Goal: Transaction & Acquisition: Purchase product/service

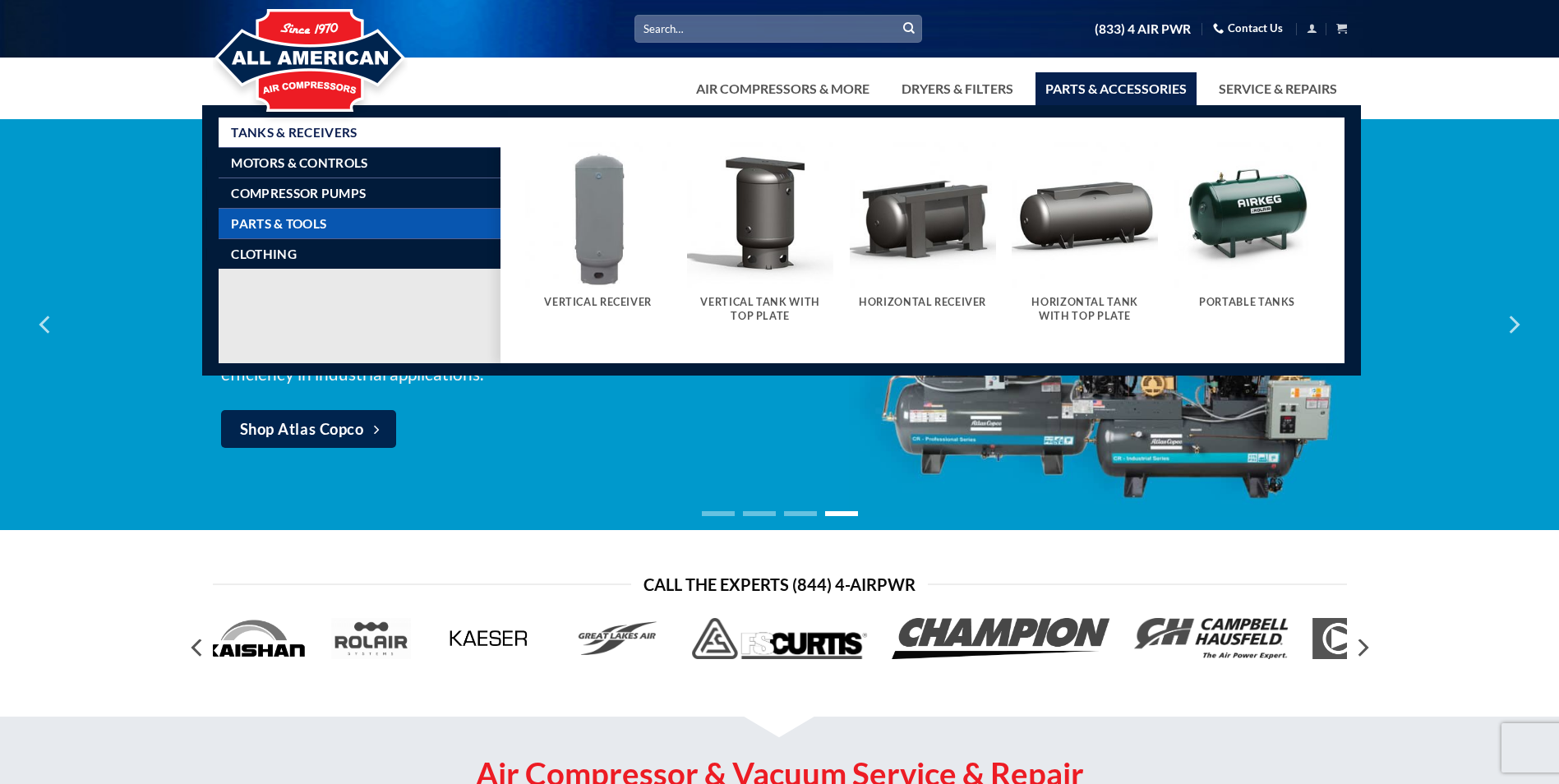
click at [312, 225] on span "Parts & Tools" at bounding box center [278, 223] width 95 height 13
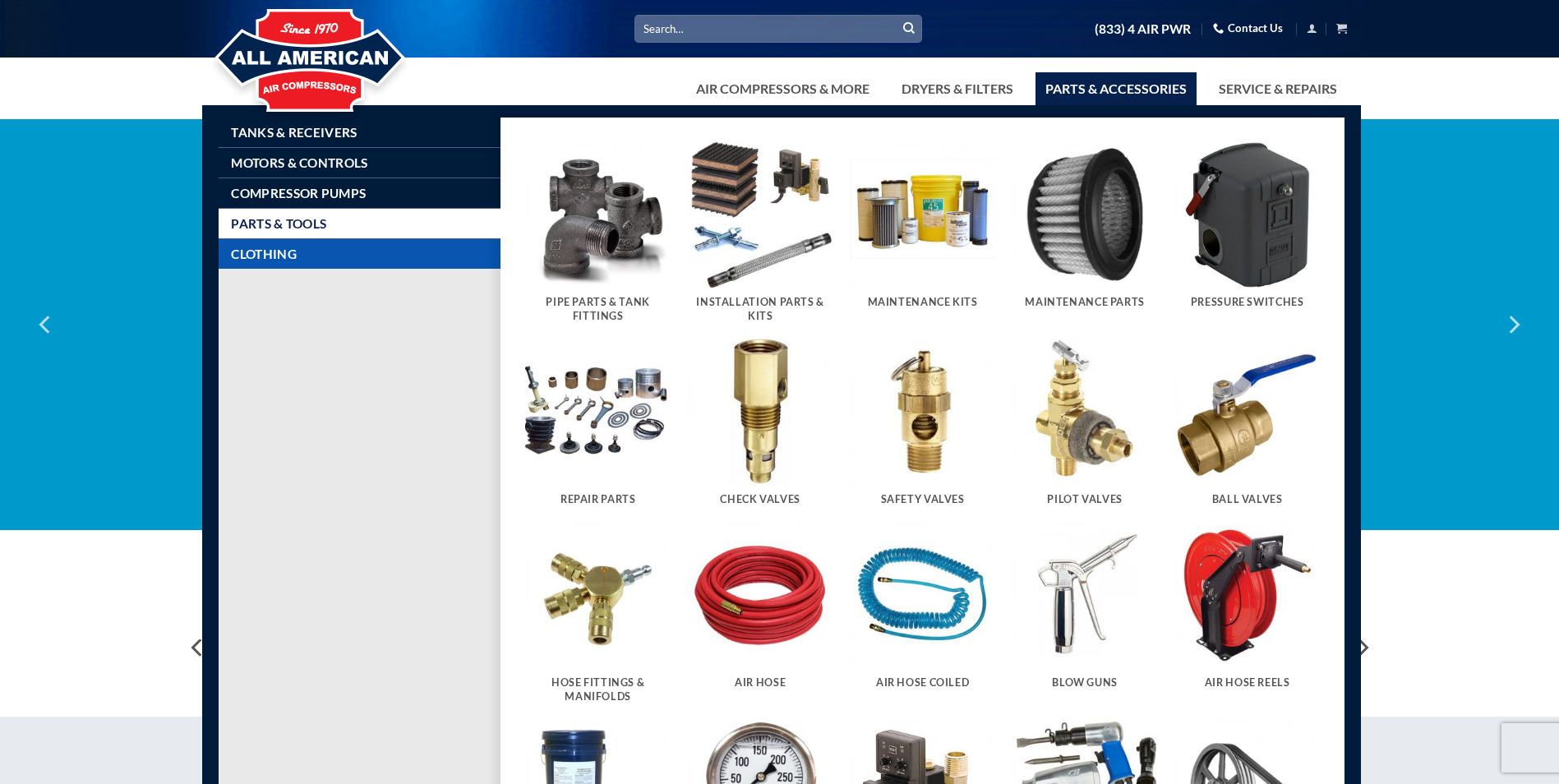
click at [295, 250] on link "Clothing" at bounding box center [366, 254] width 270 height 29
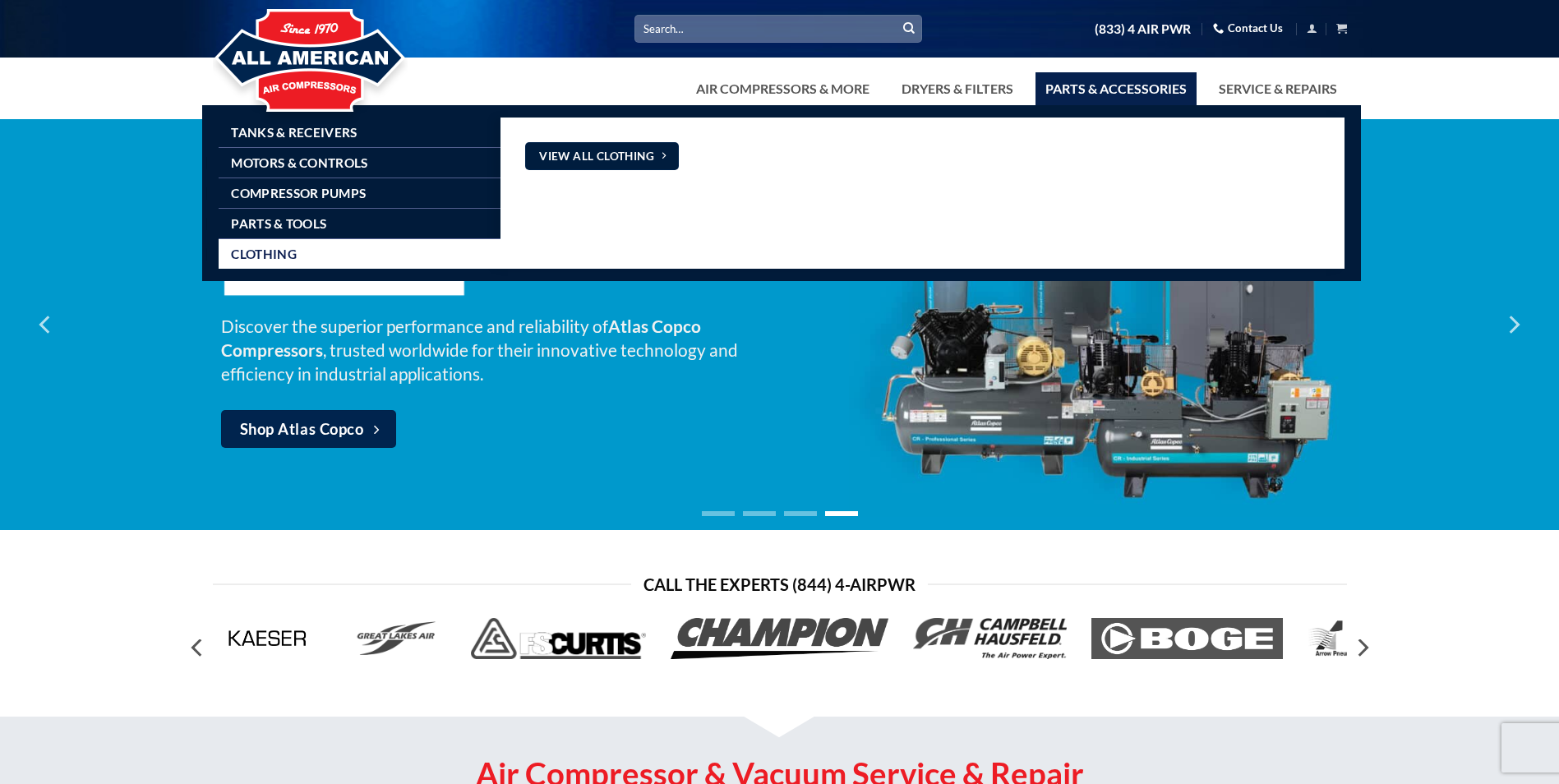
click at [557, 160] on span "View All Clothing" at bounding box center [597, 156] width 115 height 18
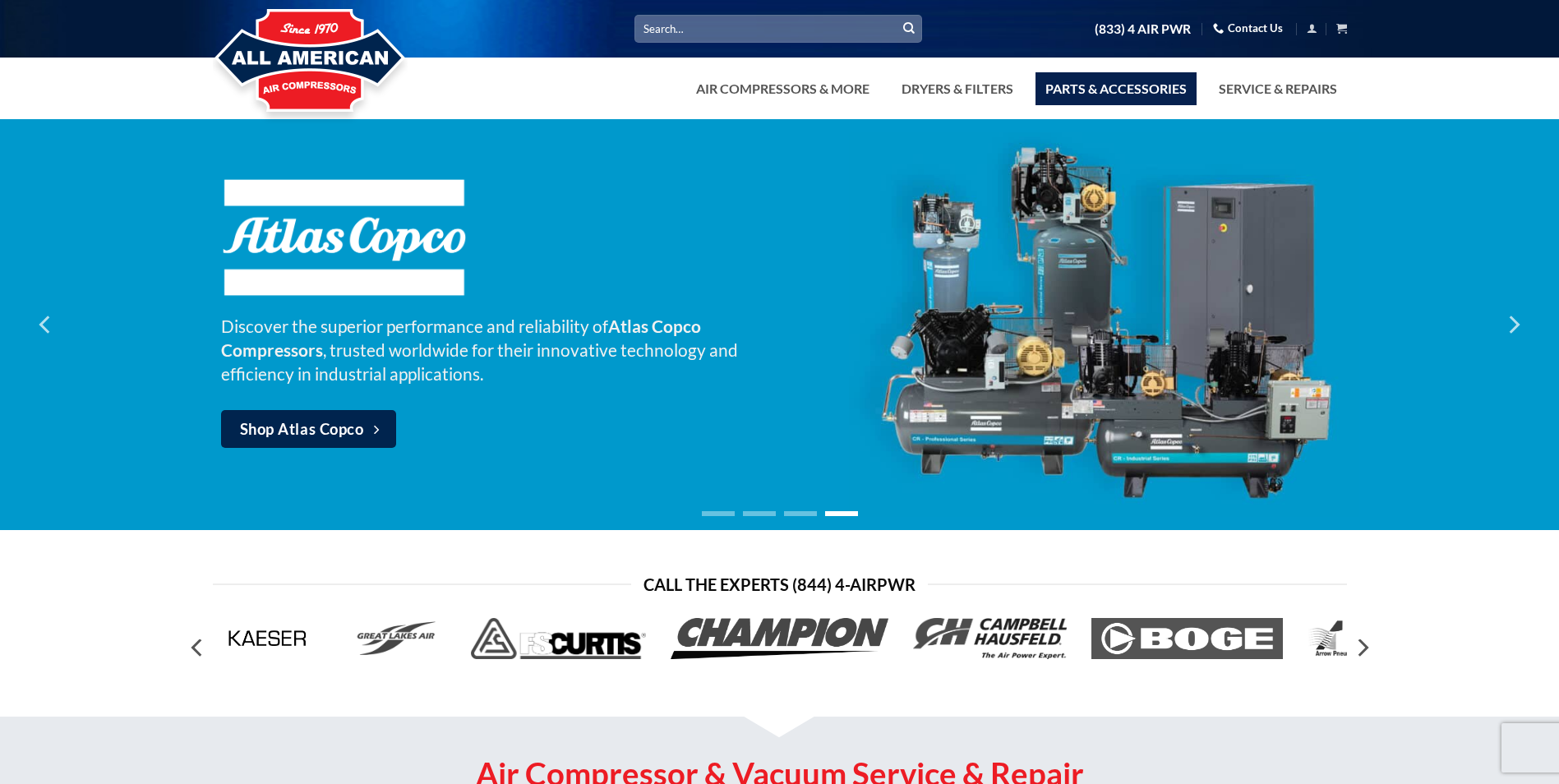
click at [1096, 91] on link "Parts & Accessories" at bounding box center [1116, 89] width 161 height 33
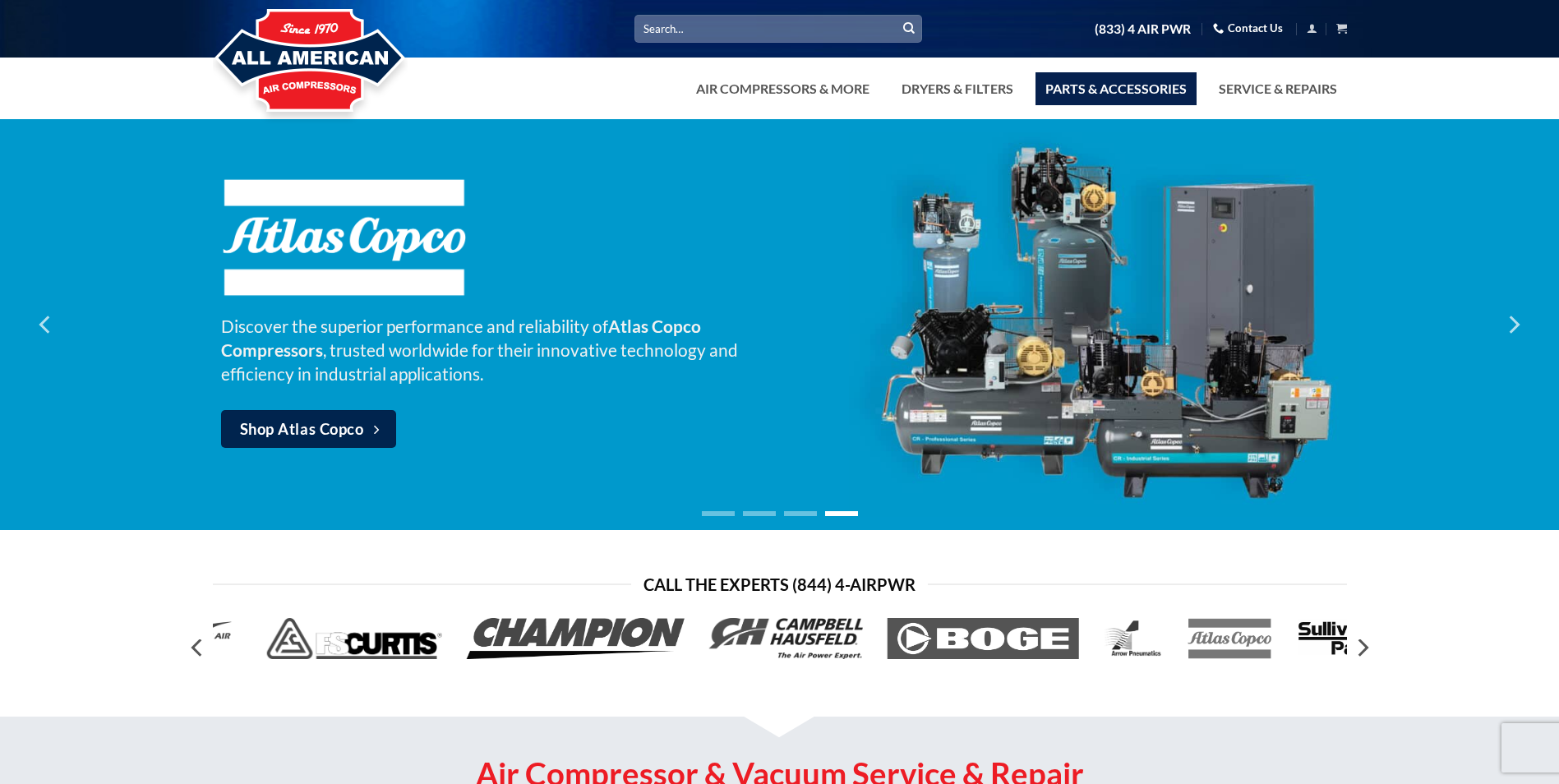
click at [1100, 95] on link "Parts & Accessories" at bounding box center [1116, 89] width 161 height 33
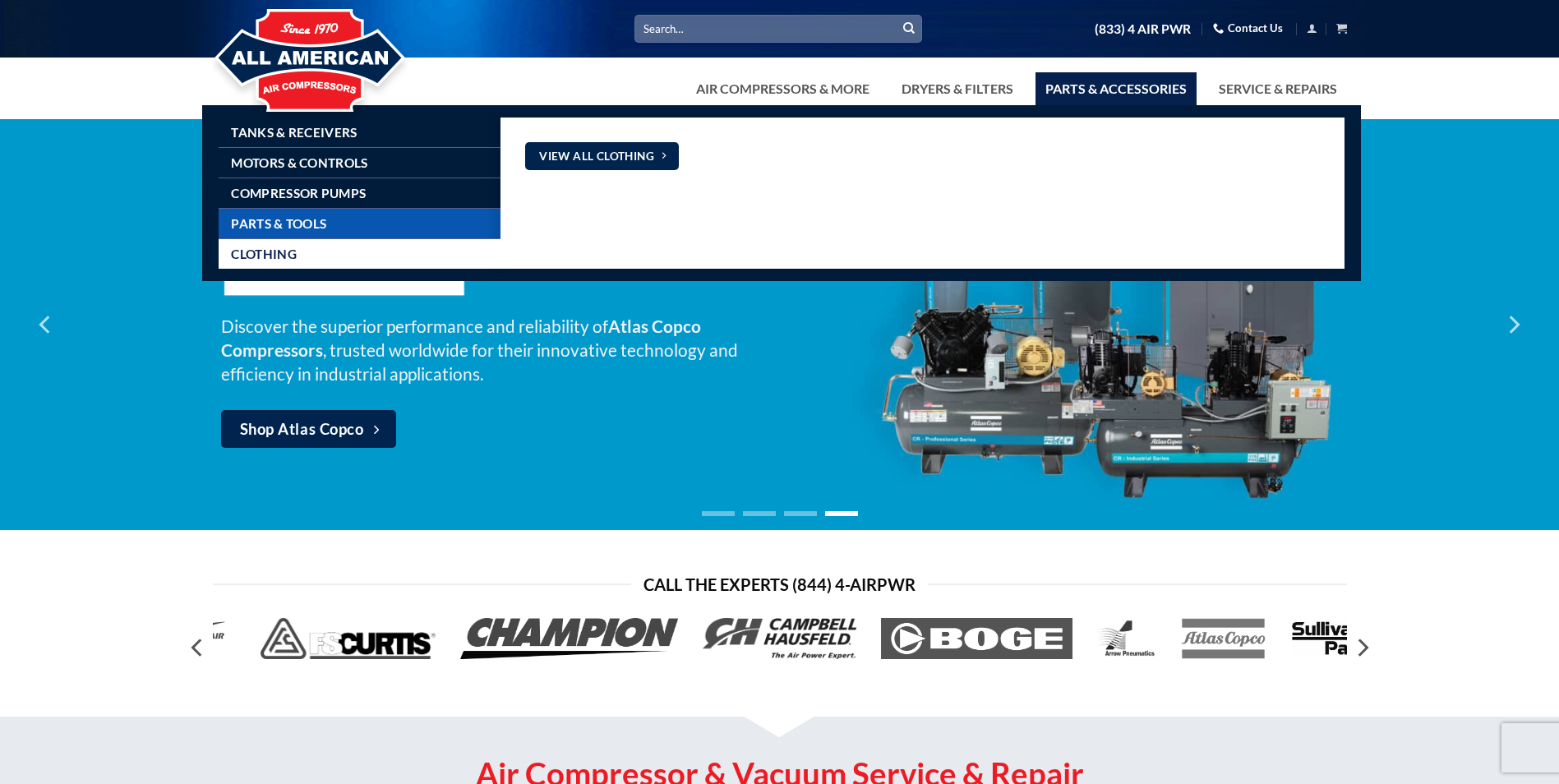
click at [347, 232] on link "Parts & Tools" at bounding box center [366, 223] width 270 height 29
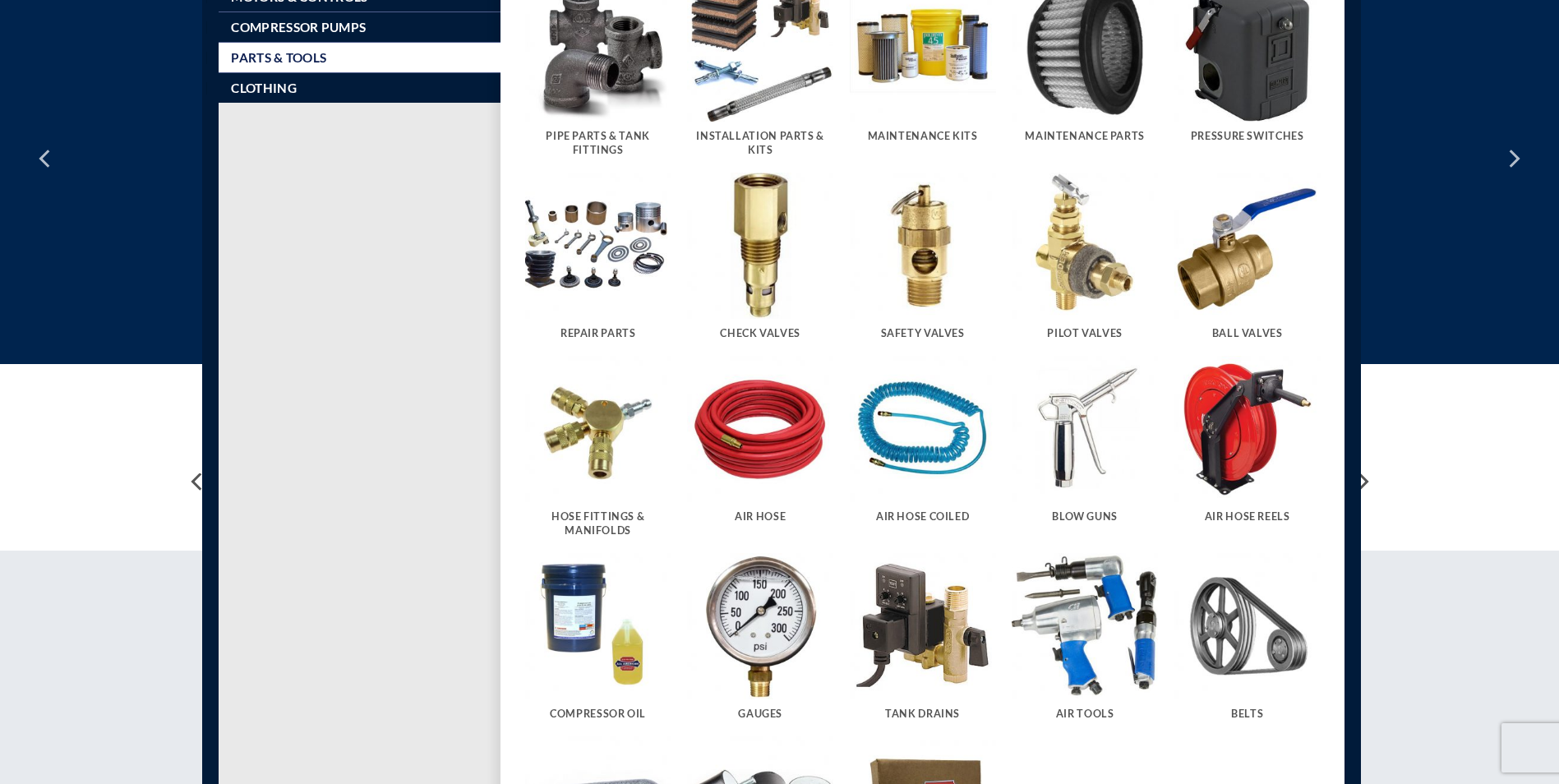
scroll to position [164, 0]
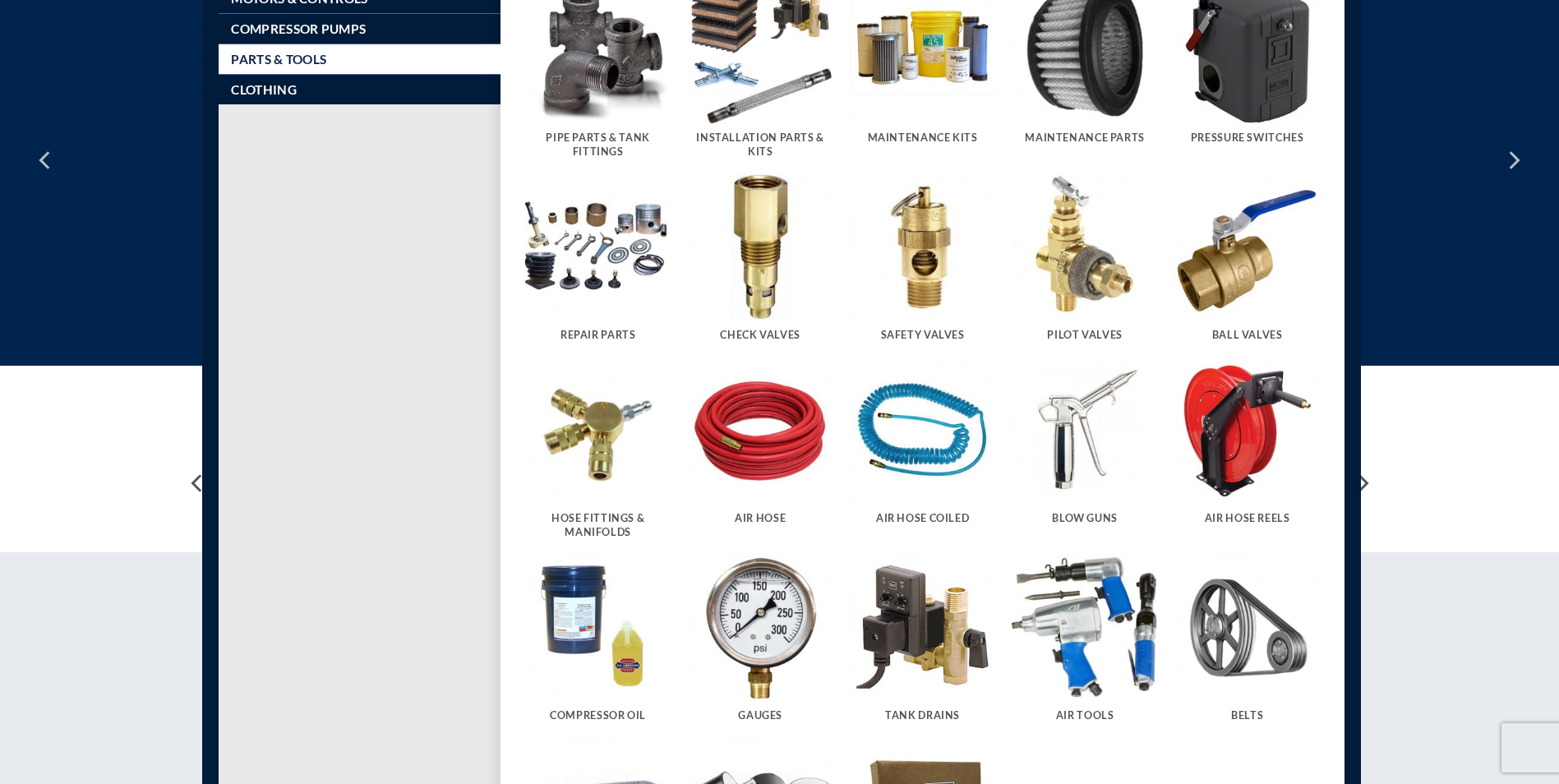
click at [947, 103] on img "Visit product category Maintenance Kits" at bounding box center [923, 51] width 147 height 147
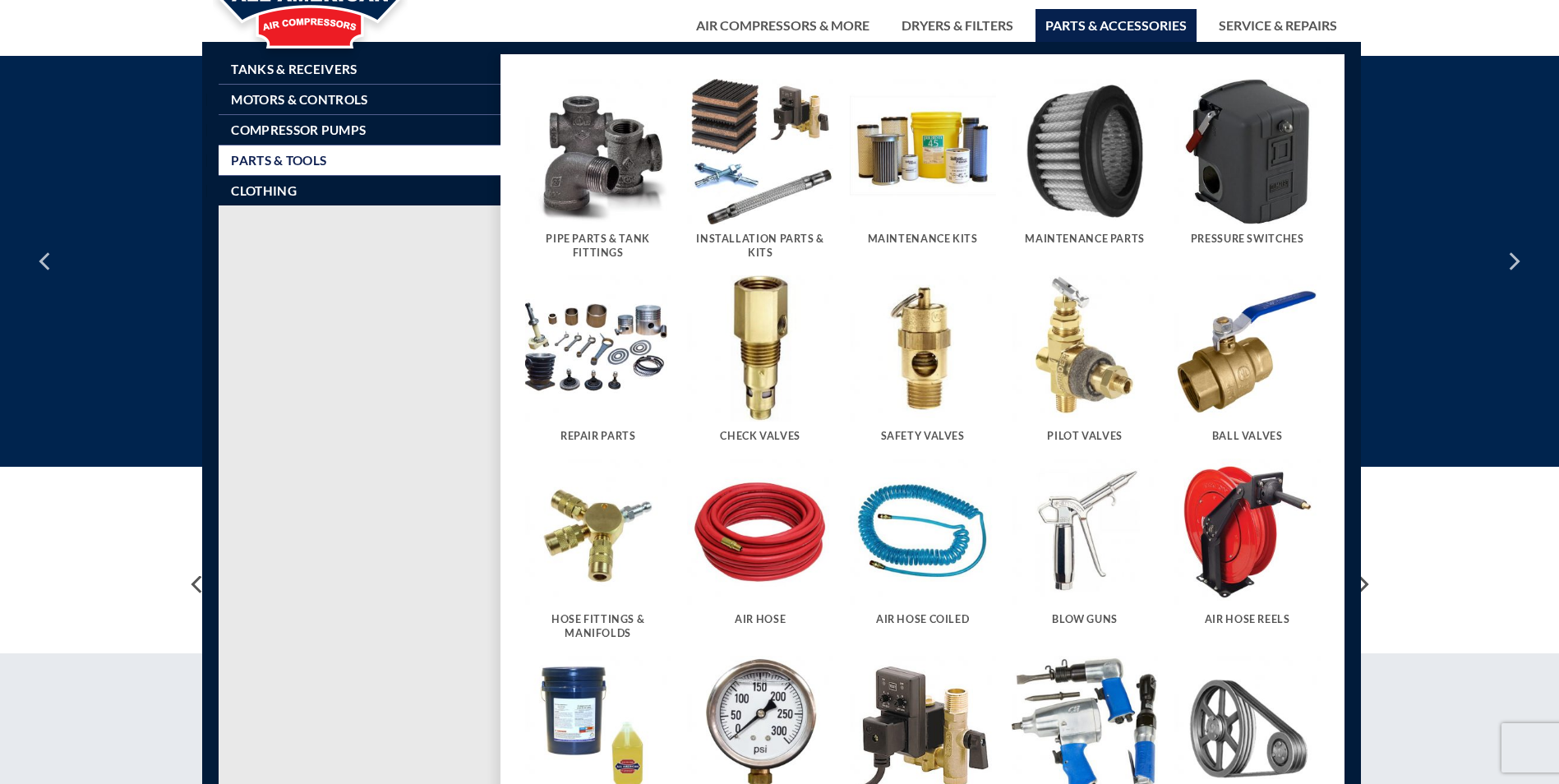
scroll to position [0, 0]
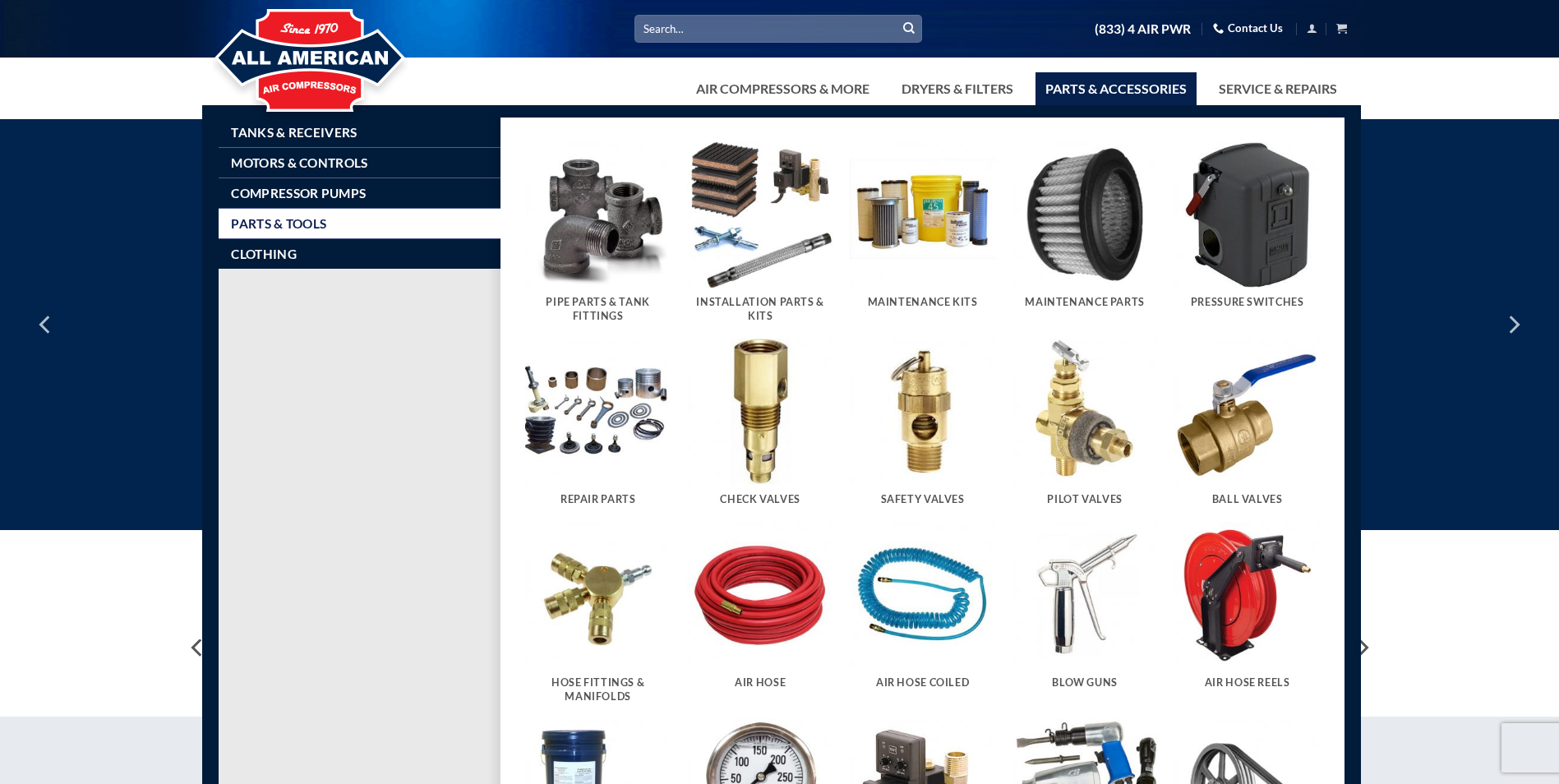
click at [1096, 241] on img "Visit product category Maintenance Parts" at bounding box center [1085, 215] width 147 height 147
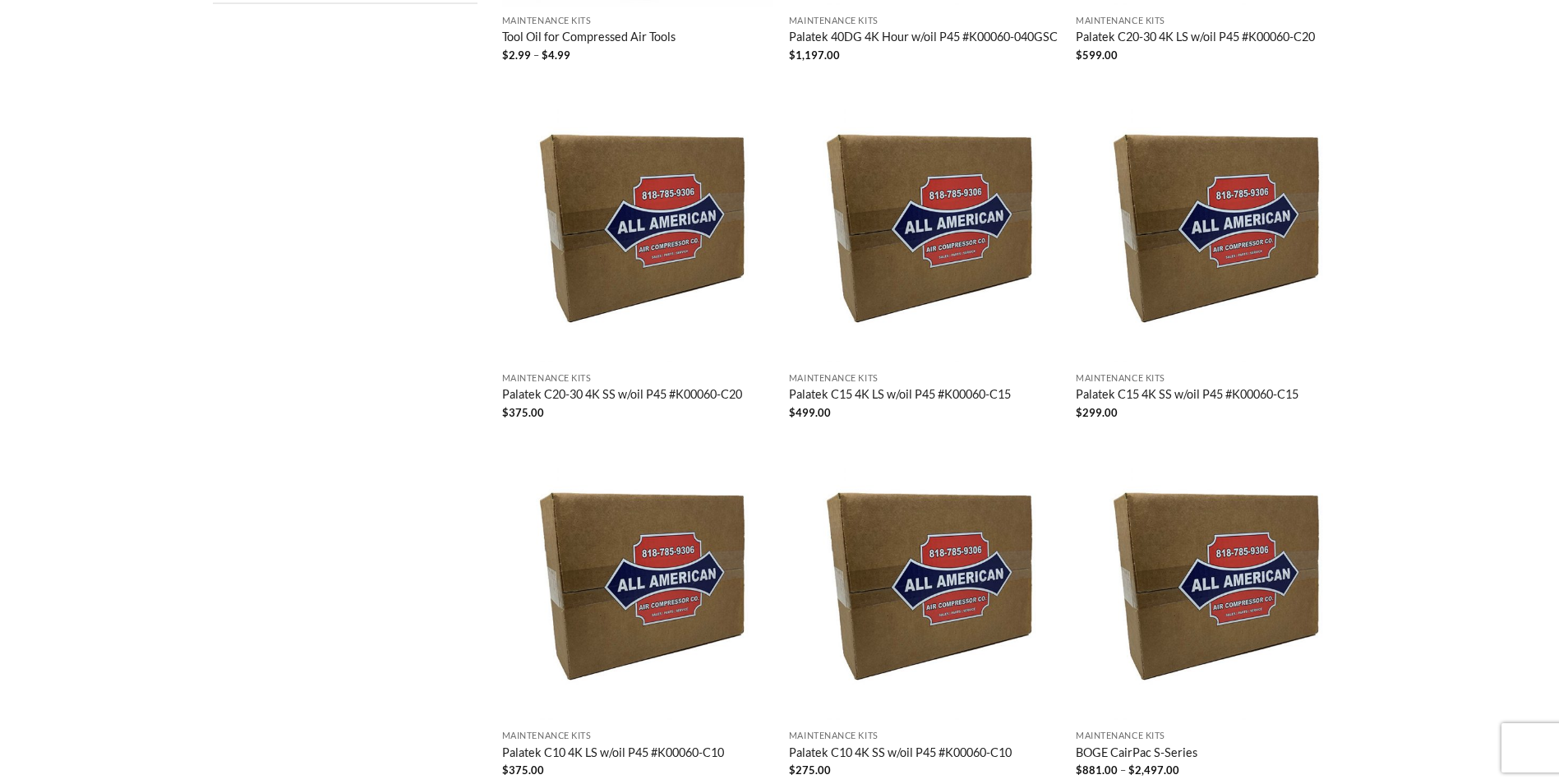
scroll to position [985, 0]
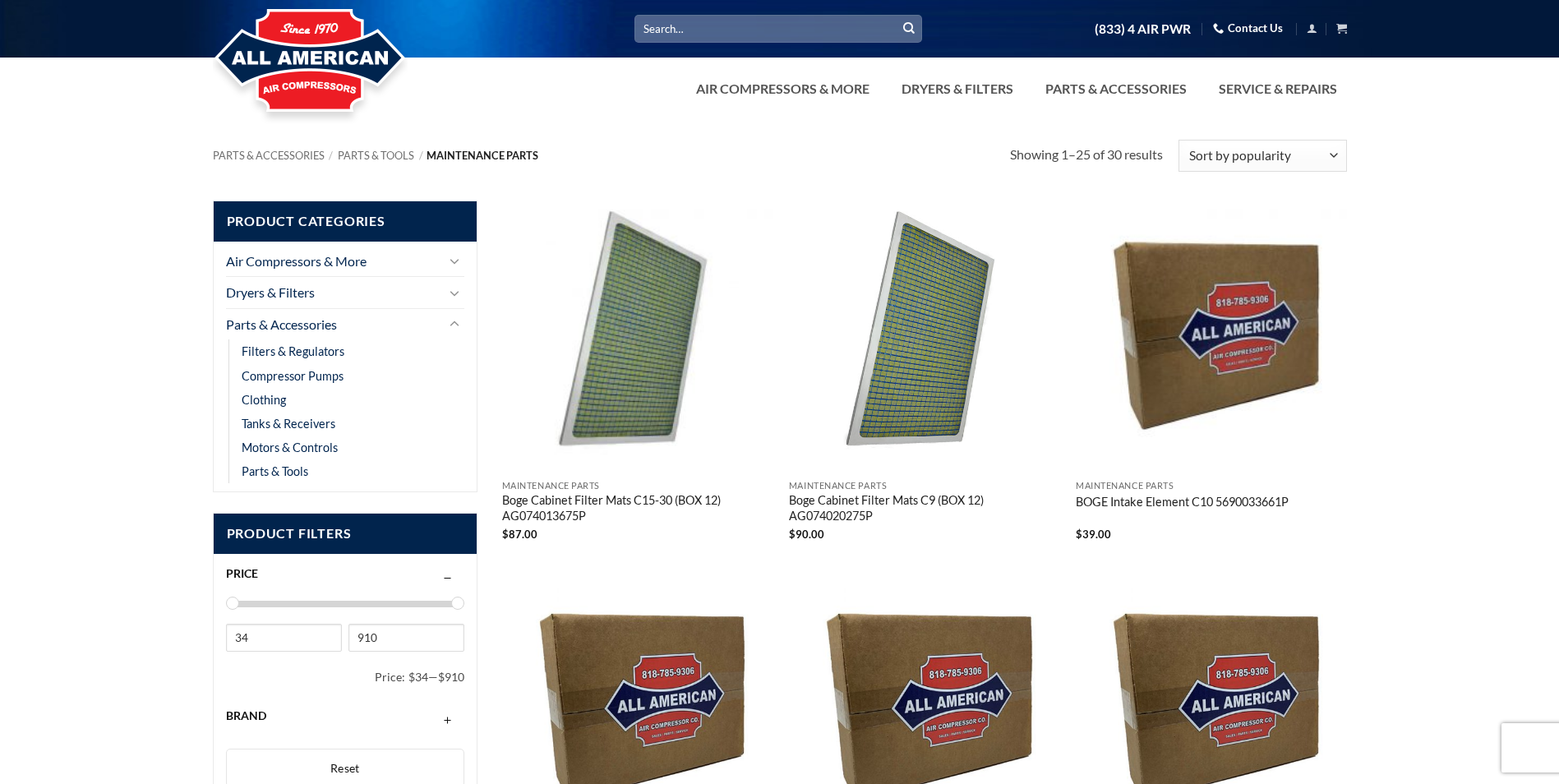
click at [760, 30] on input "Search for:" at bounding box center [779, 28] width 288 height 27
click at [292, 376] on link "Compressor Pumps" at bounding box center [292, 375] width 102 height 23
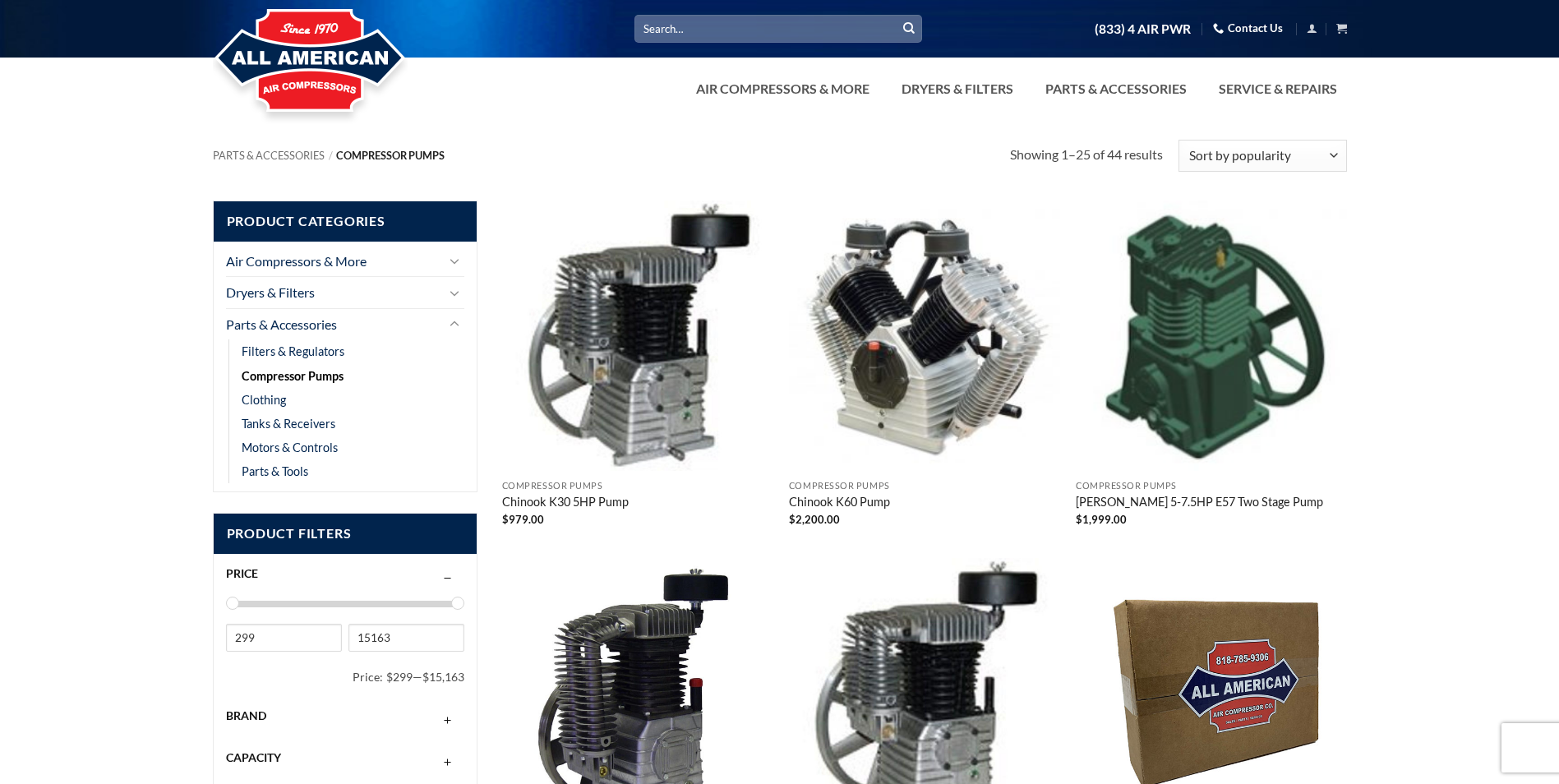
click at [692, 28] on input "Search for:" at bounding box center [779, 28] width 288 height 27
click at [747, 28] on input "Search for:" at bounding box center [779, 28] width 288 height 27
paste input "KRSB/T-15-115"
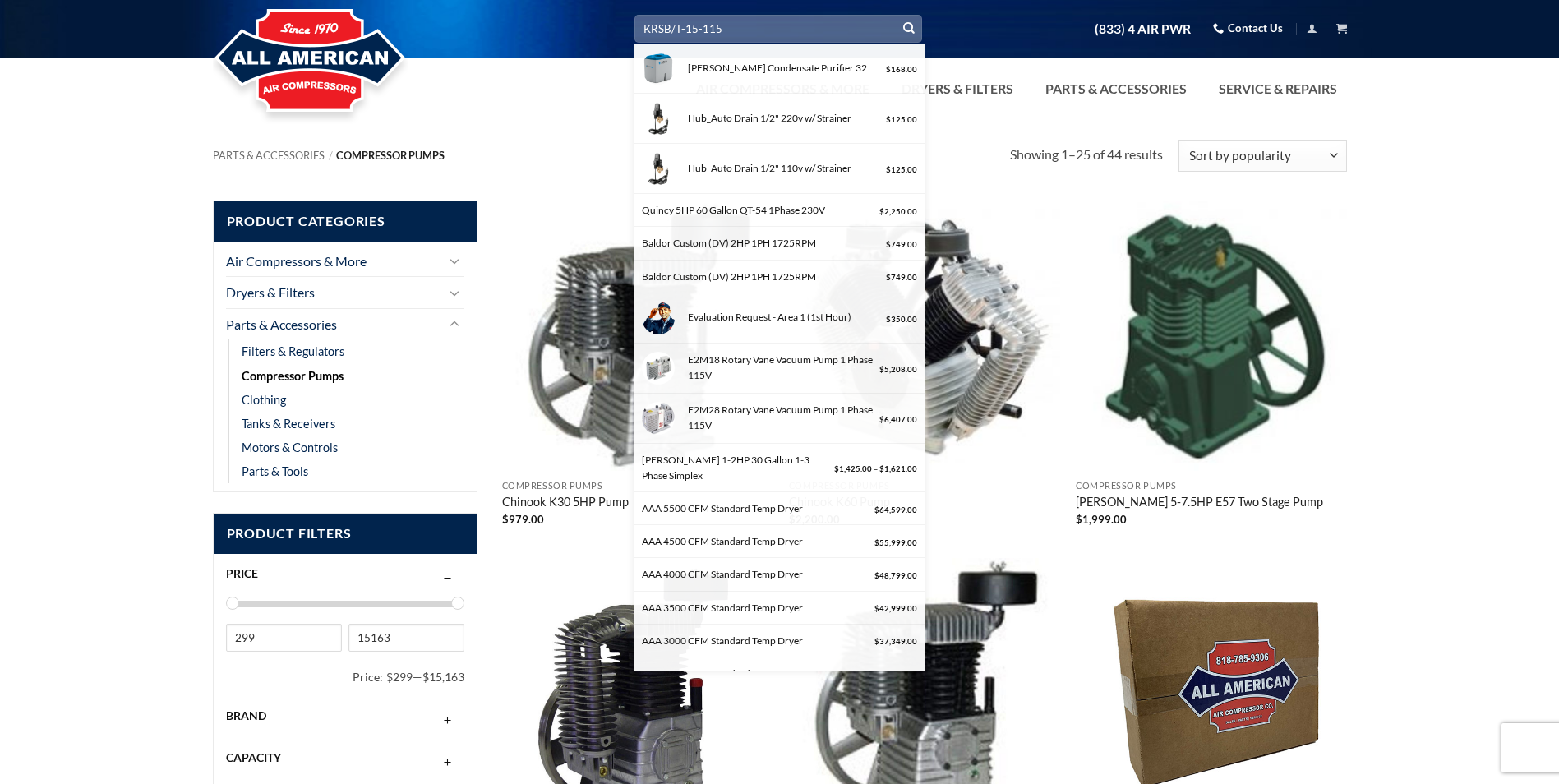
type input "KRSB/T-15-115"
click at [910, 26] on icon "Submit" at bounding box center [909, 28] width 12 height 14
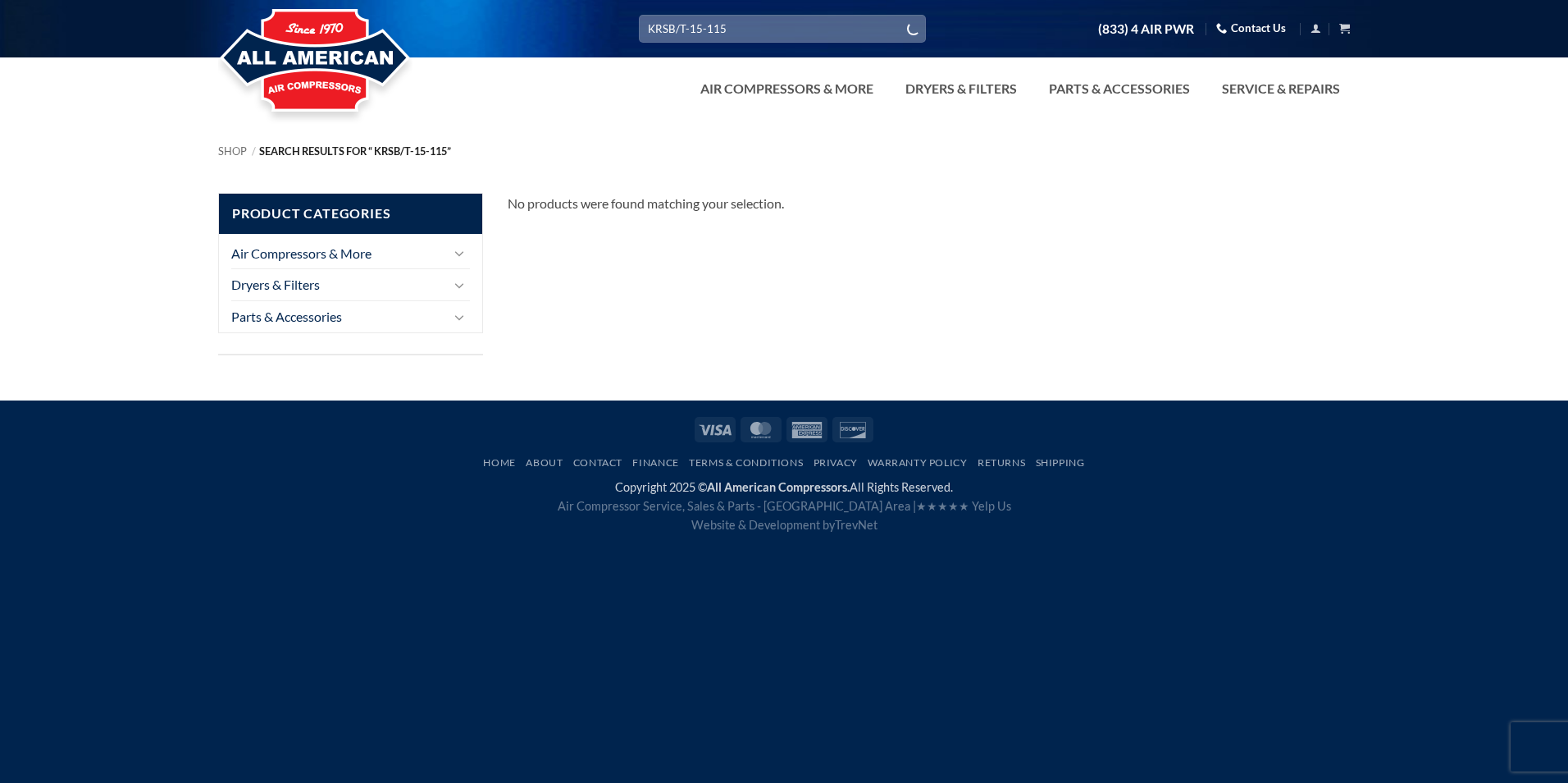
click at [766, 28] on input "KRSB/T-15-115" at bounding box center [783, 28] width 287 height 27
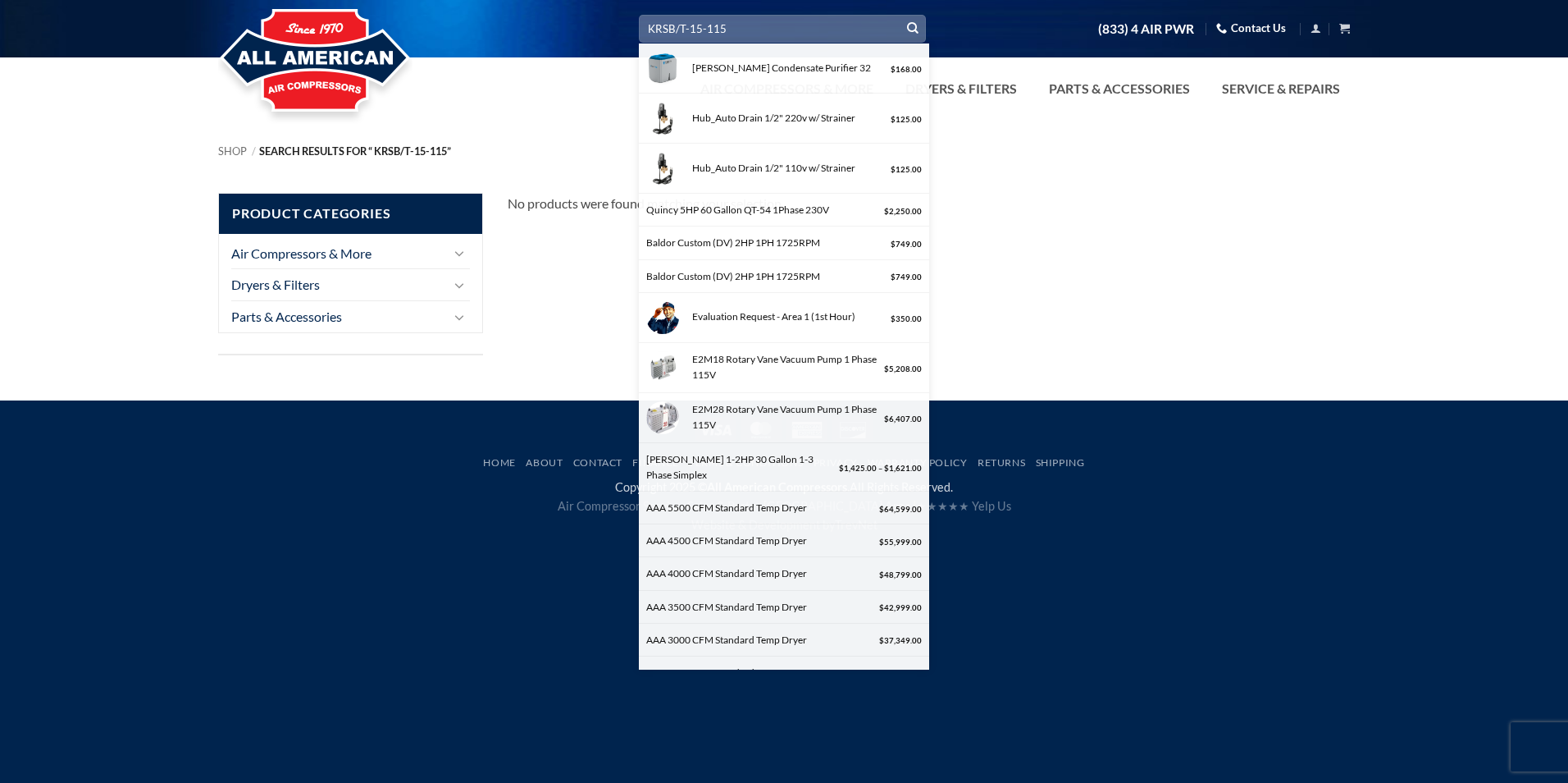
click at [911, 18] on button "Submit" at bounding box center [912, 28] width 24 height 24
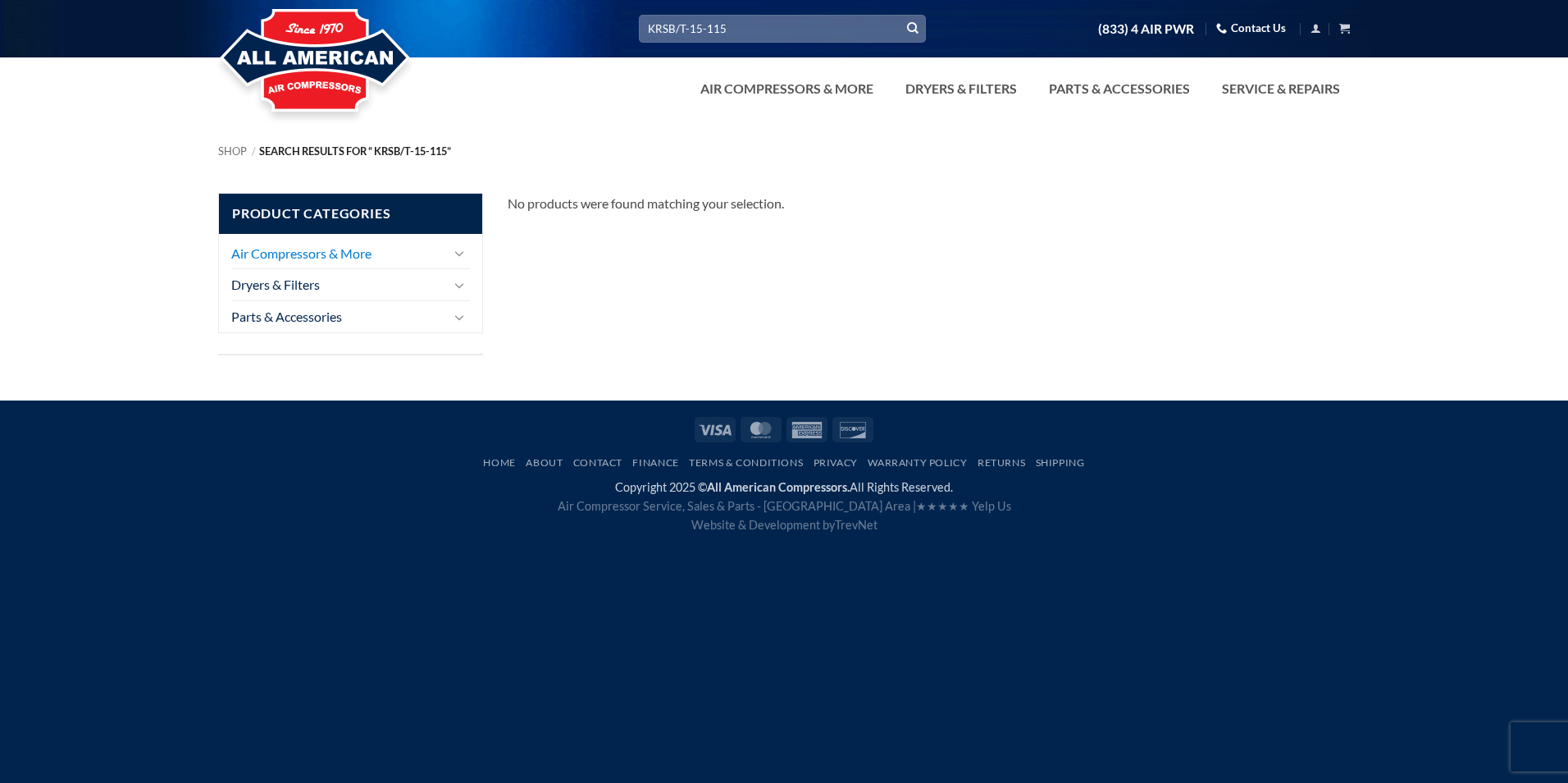
click at [347, 260] on link "Air Compressors & More" at bounding box center [339, 254] width 215 height 31
click at [426, 290] on link "Dryers & Filters" at bounding box center [339, 285] width 215 height 31
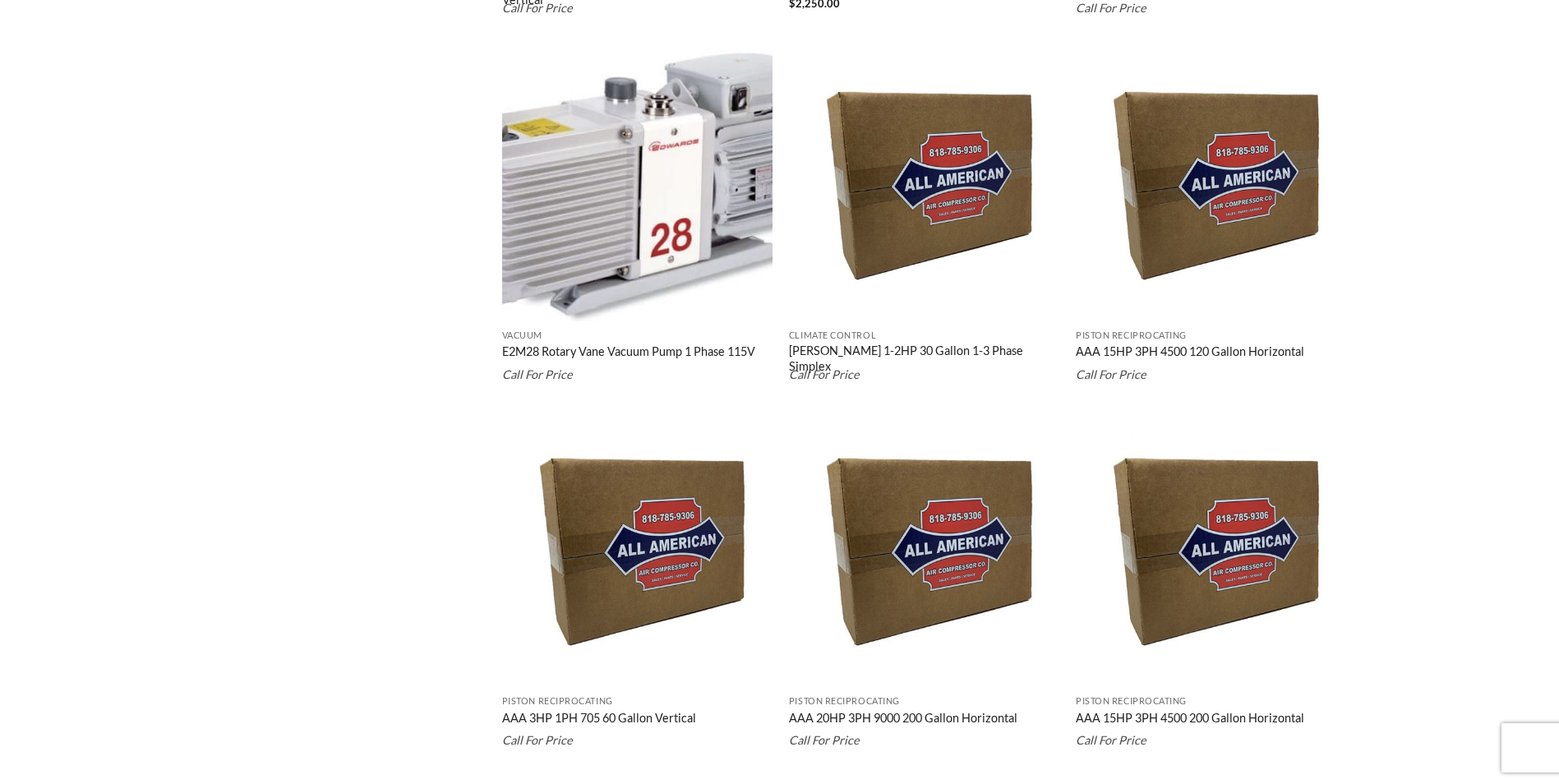
scroll to position [1479, 0]
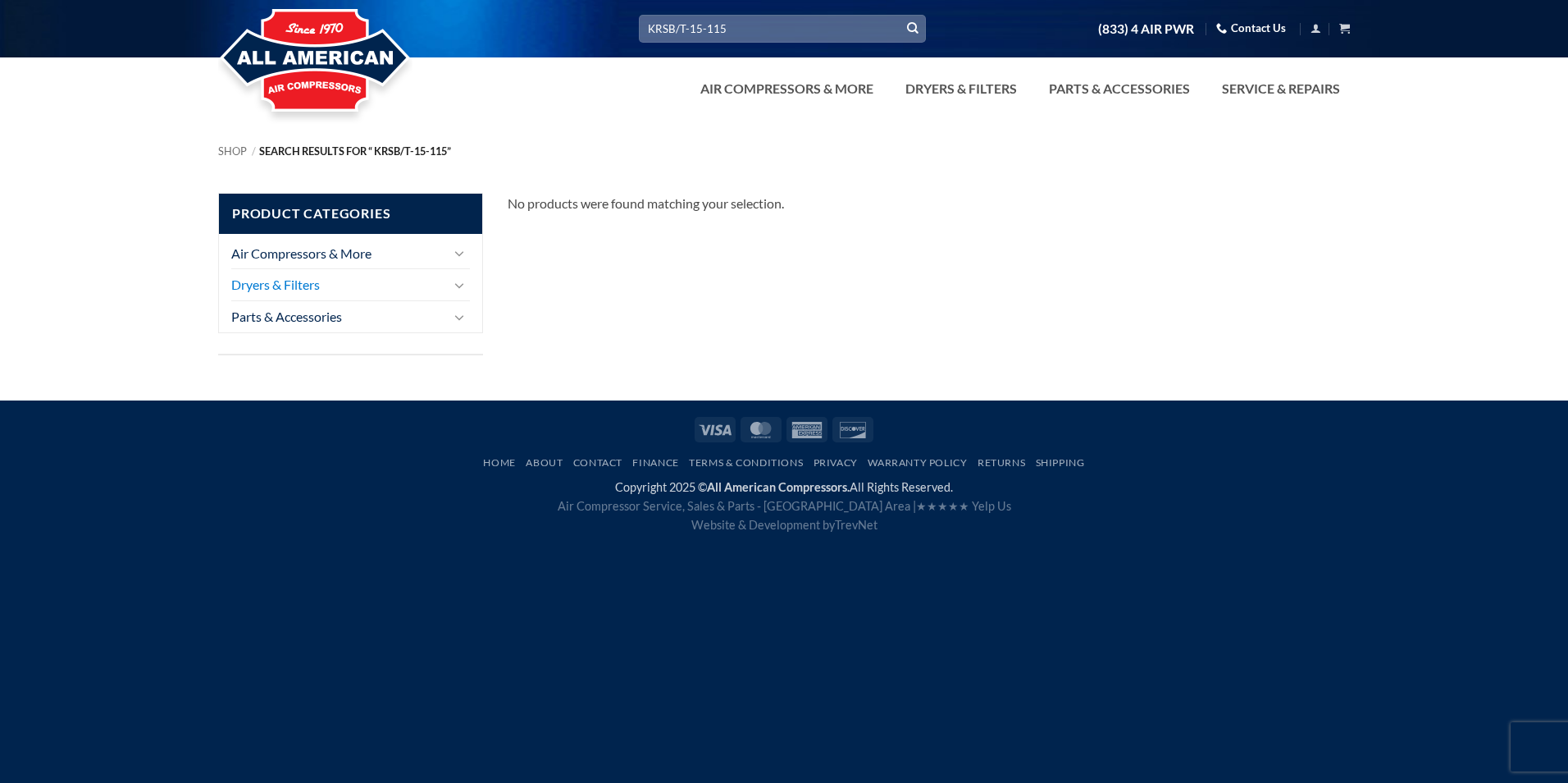
click at [348, 296] on link "Dryers & Filters" at bounding box center [339, 285] width 215 height 31
click at [779, 28] on input "KRSB/T-15-115" at bounding box center [783, 28] width 287 height 27
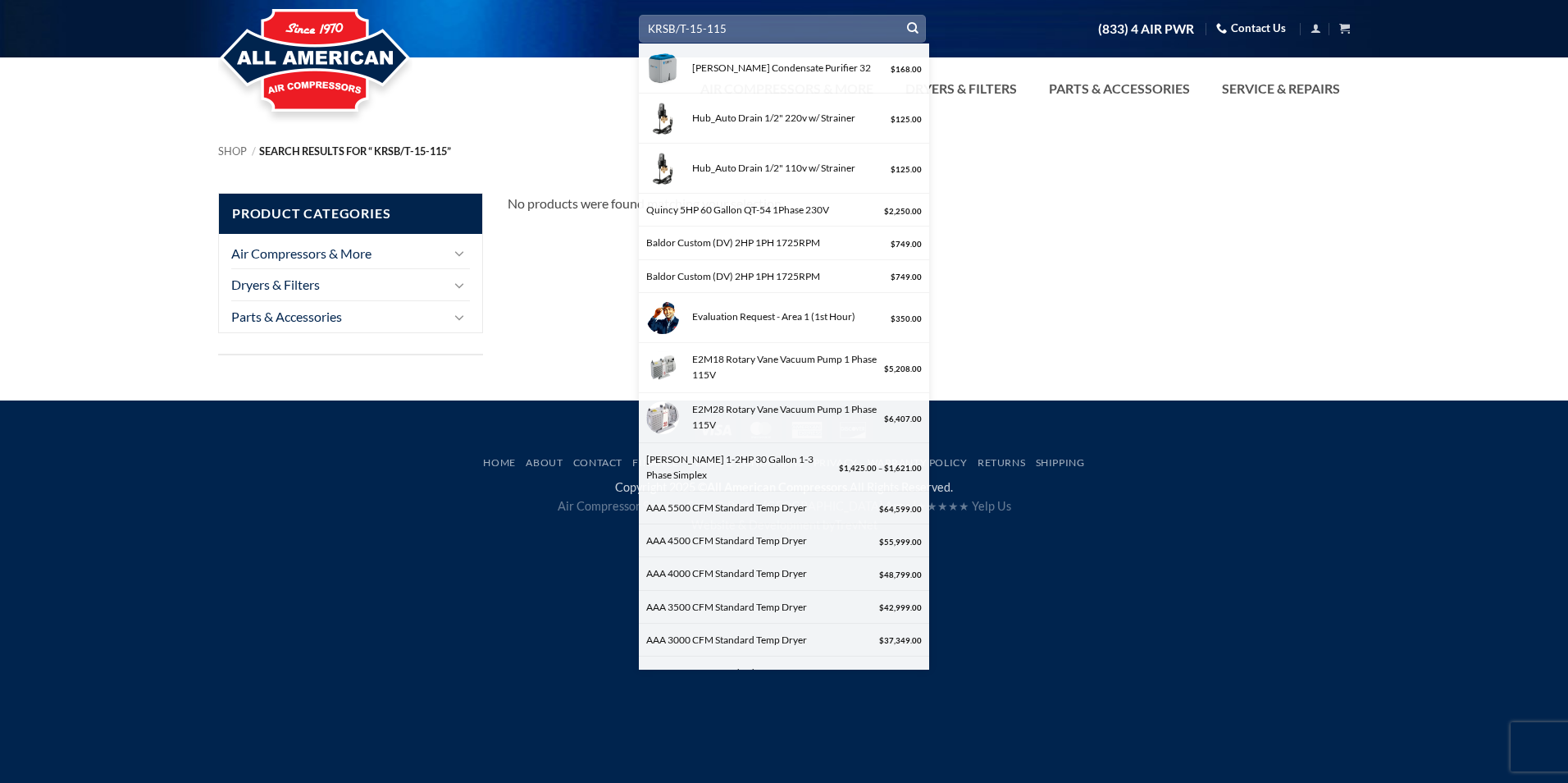
drag, startPoint x: 758, startPoint y: 28, endPoint x: 680, endPoint y: 33, distance: 78.2
click at [680, 33] on input "KRSB/T-15-115" at bounding box center [783, 28] width 287 height 27
type input "KRSB 15"
click at [901, 17] on button "Submit" at bounding box center [912, 28] width 24 height 24
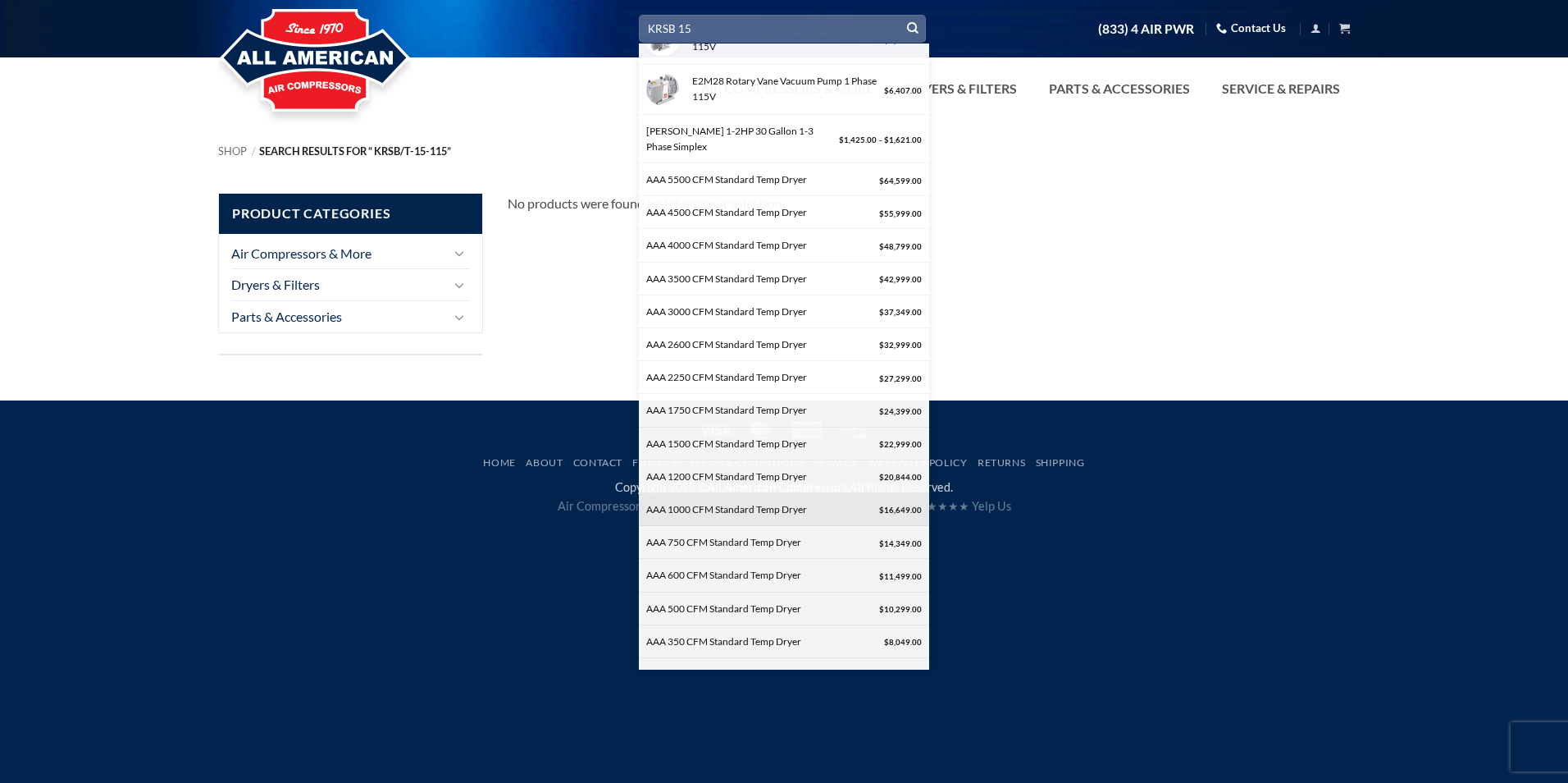
scroll to position [2075, 0]
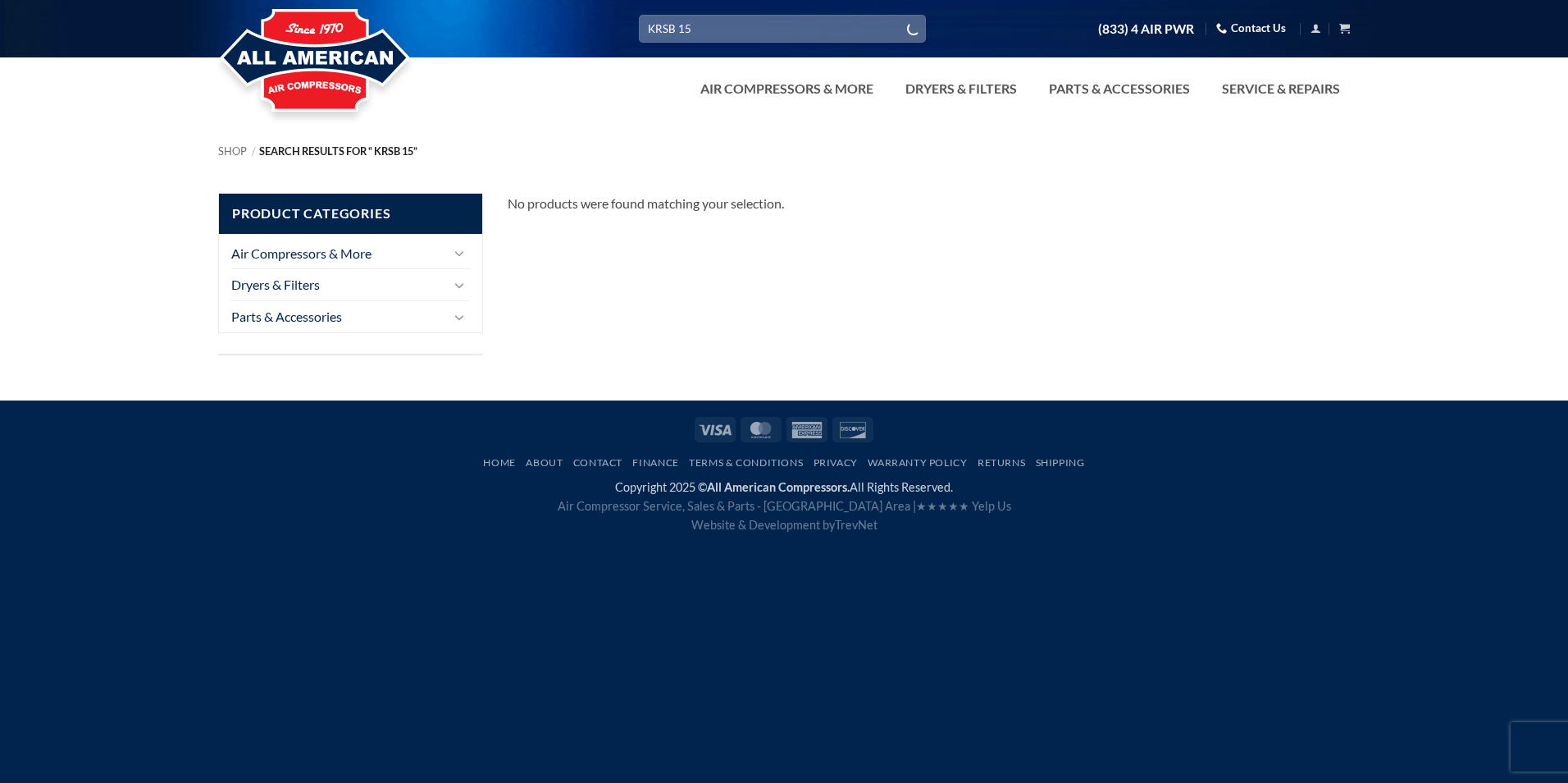
click at [770, 33] on input "KRSB 15" at bounding box center [783, 28] width 287 height 27
drag, startPoint x: 735, startPoint y: 21, endPoint x: 481, endPoint y: 57, distance: 256.5
click at [482, 60] on div "Search for: KRSB 15 Walker Condensate Purifier 32 $ 168.00 Hub_Auto Drain 1/2" …" at bounding box center [784, 60] width 1568 height 119
type input "kaishan"
click at [901, 17] on button "Submit" at bounding box center [912, 28] width 24 height 24
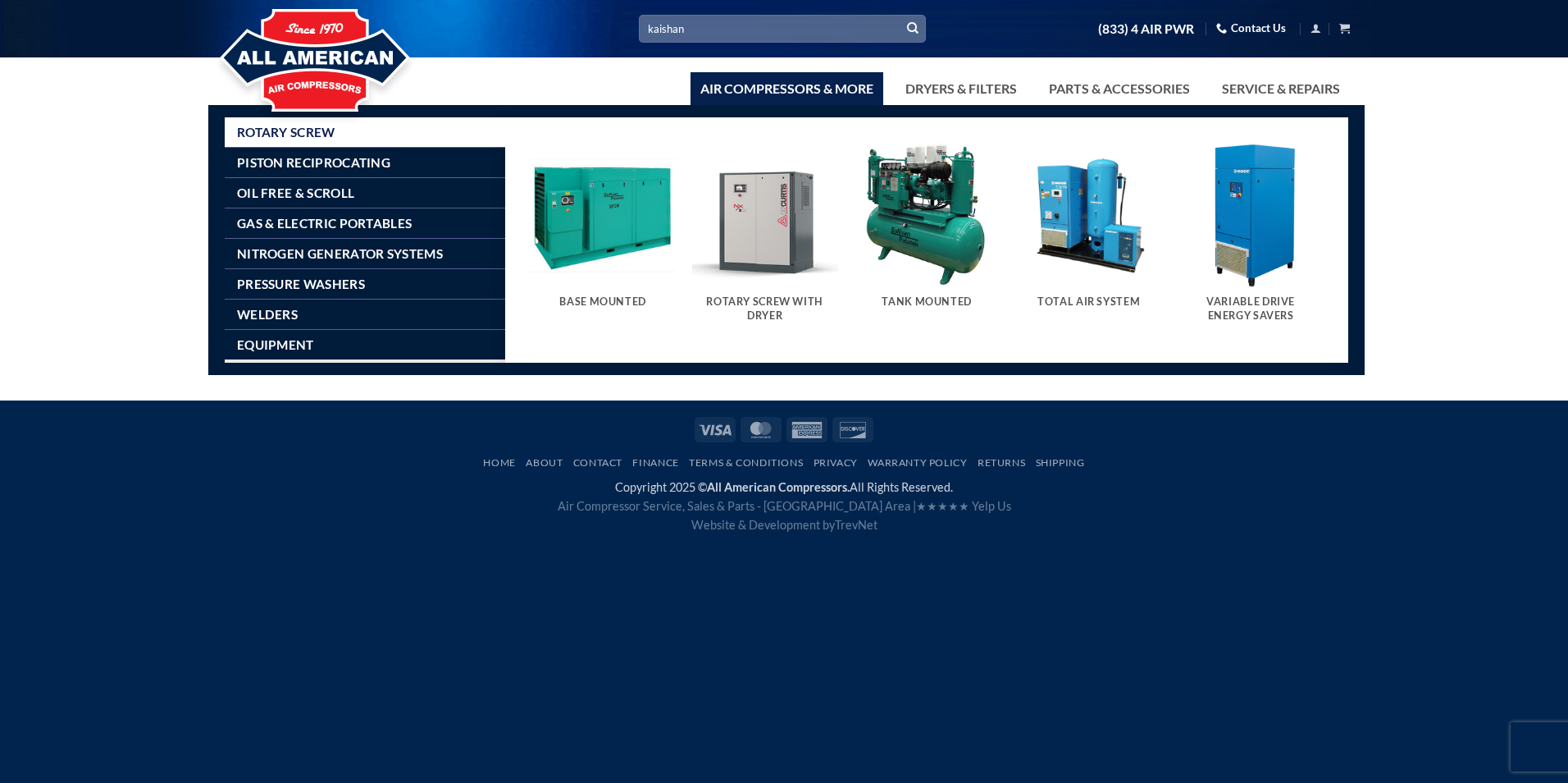
click at [758, 251] on img "Visit product category Rotary Screw With Dryer" at bounding box center [765, 215] width 146 height 146
click at [906, 214] on img "Visit product category Tank Mounted" at bounding box center [927, 215] width 146 height 146
click at [603, 280] on img "Visit product category Base Mounted" at bounding box center [603, 215] width 146 height 146
click at [824, 95] on link "Air Compressors & More" at bounding box center [786, 89] width 192 height 33
click at [952, 265] on img "Visit product category Tank Mounted" at bounding box center [927, 215] width 146 height 146
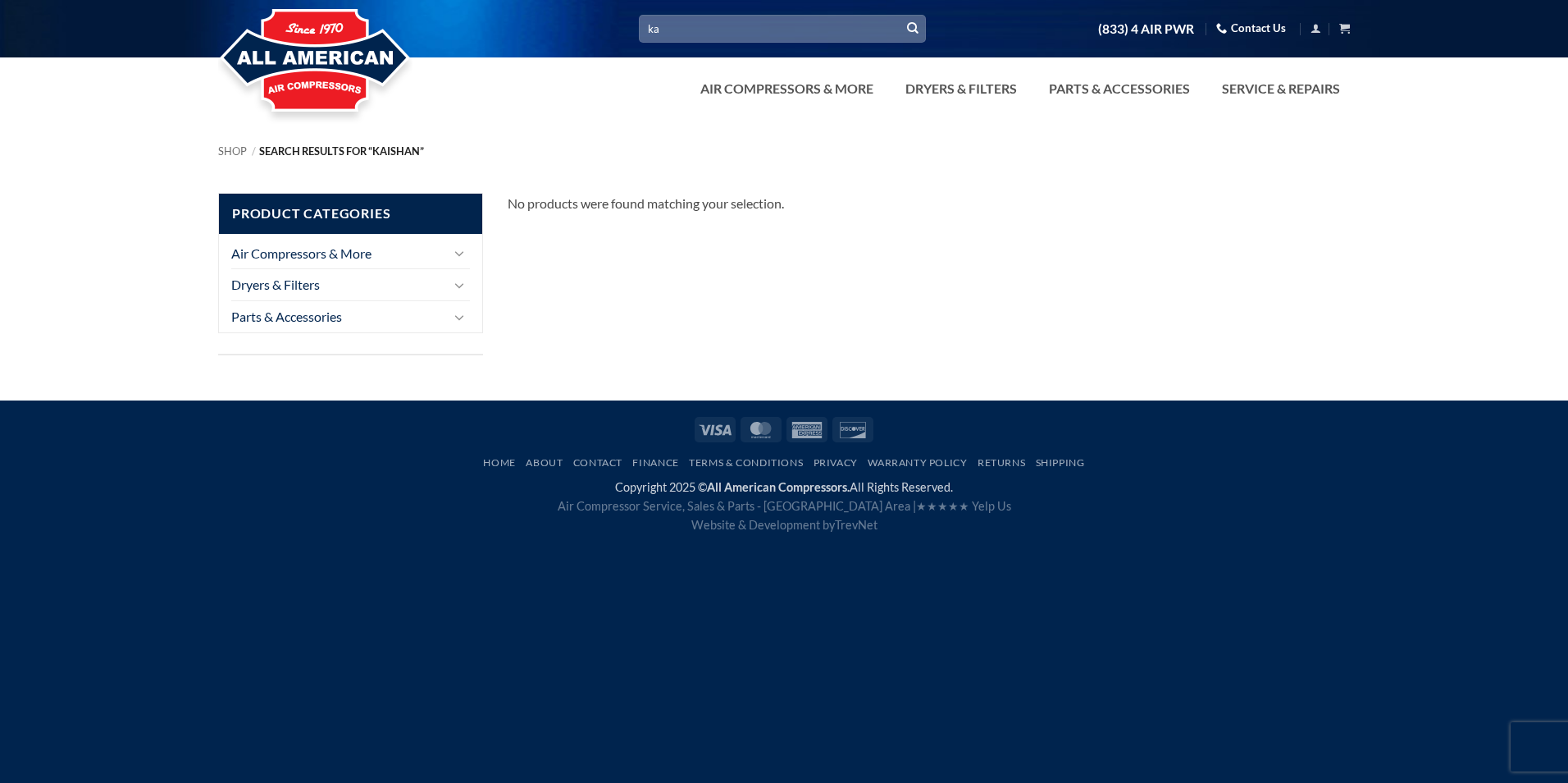
type input "k"
type input "15"
click at [901, 17] on button "Submit" at bounding box center [912, 28] width 24 height 24
click at [829, 86] on link "Air Compressors & More" at bounding box center [786, 89] width 192 height 33
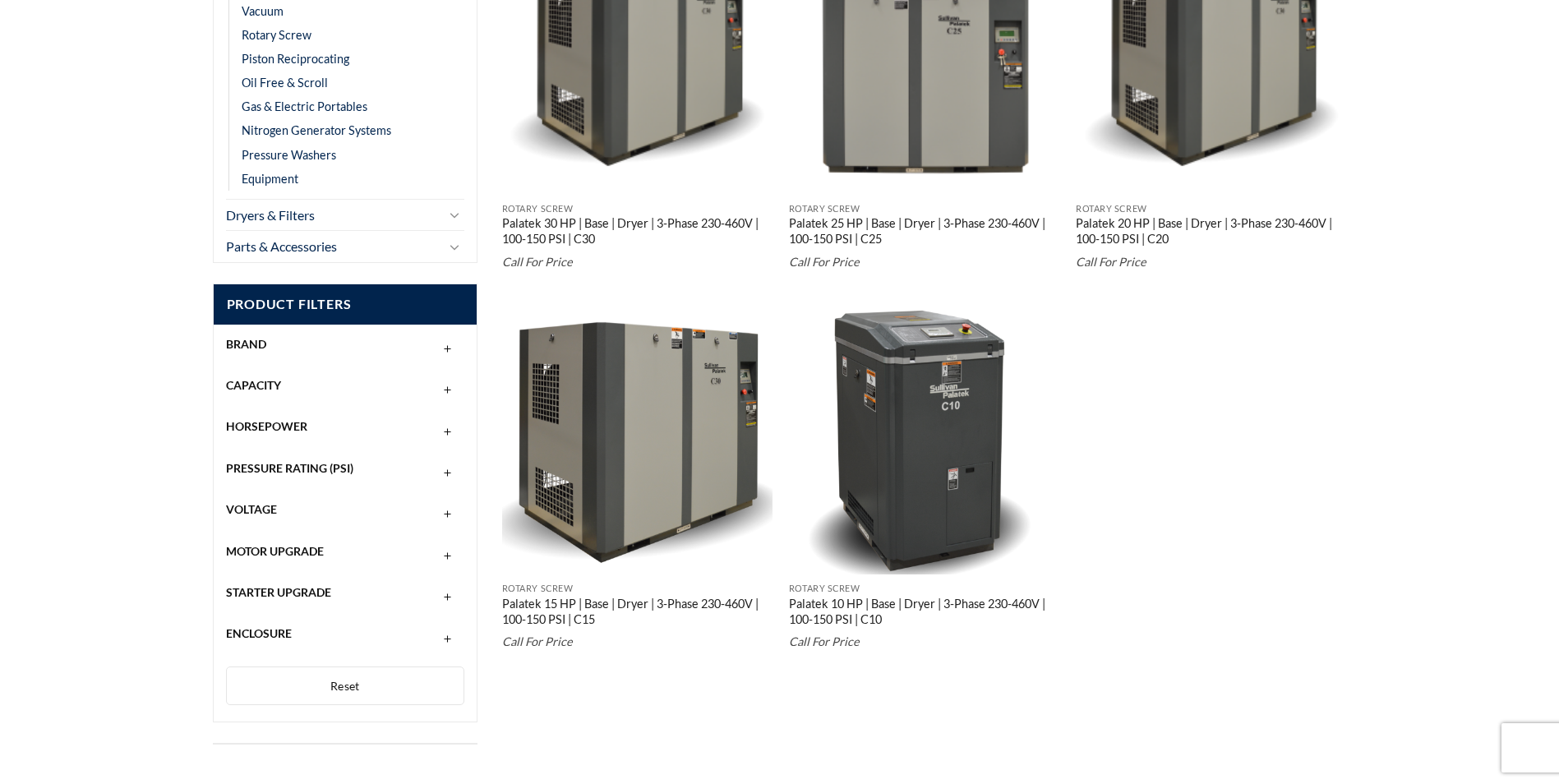
scroll to position [493, 0]
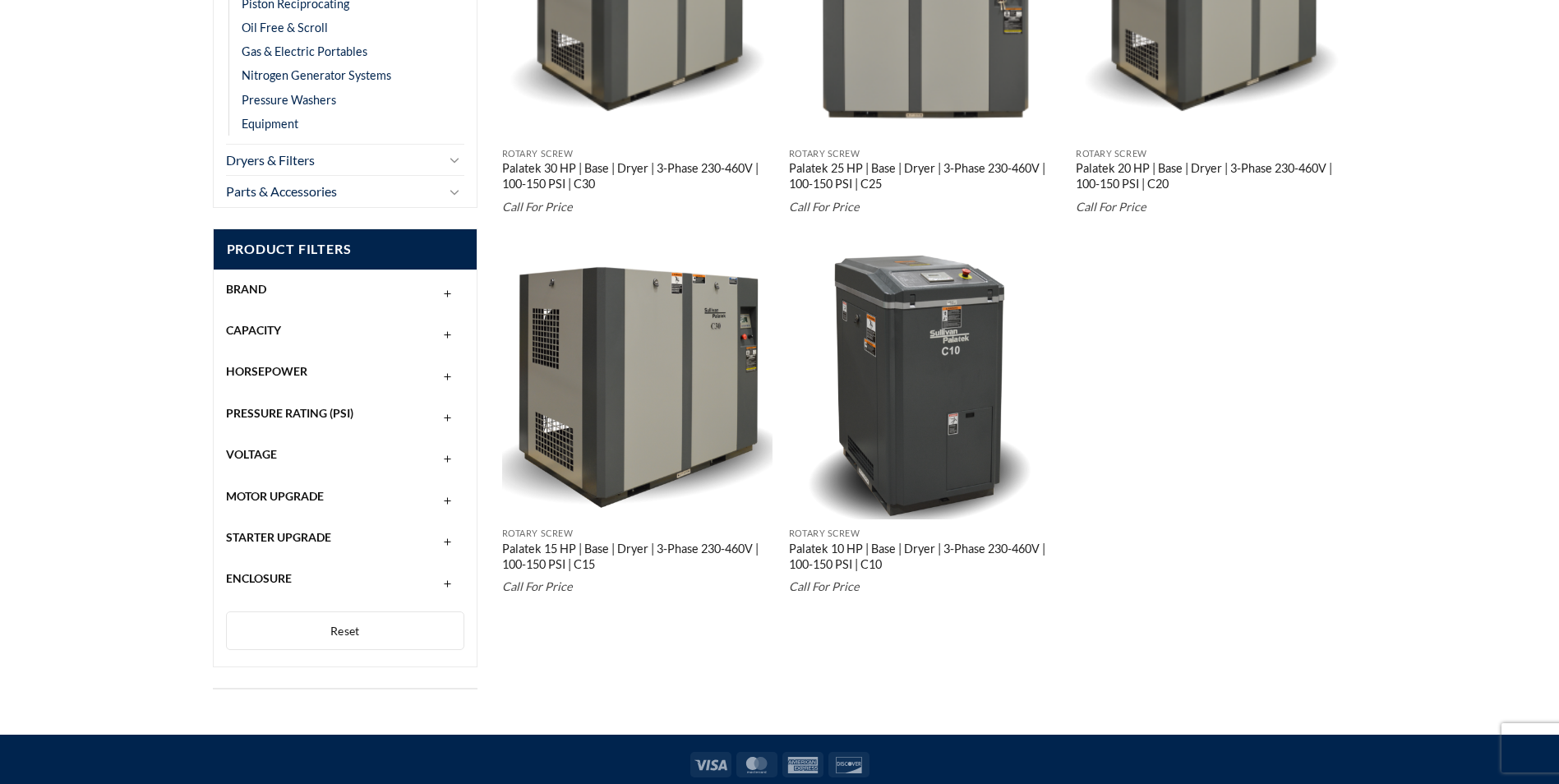
click at [406, 294] on div "Brand" at bounding box center [345, 289] width 240 height 31
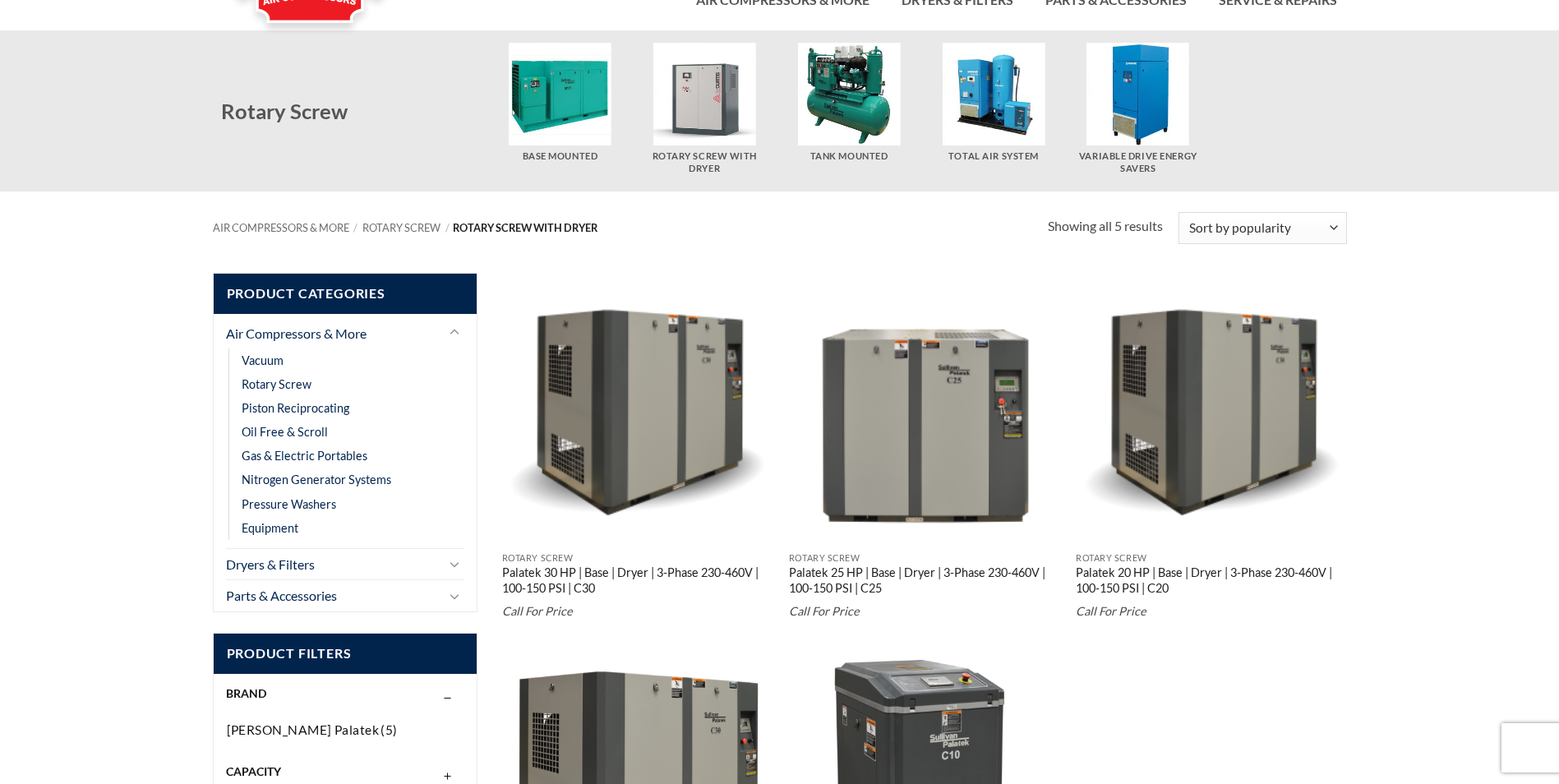
scroll to position [0, 0]
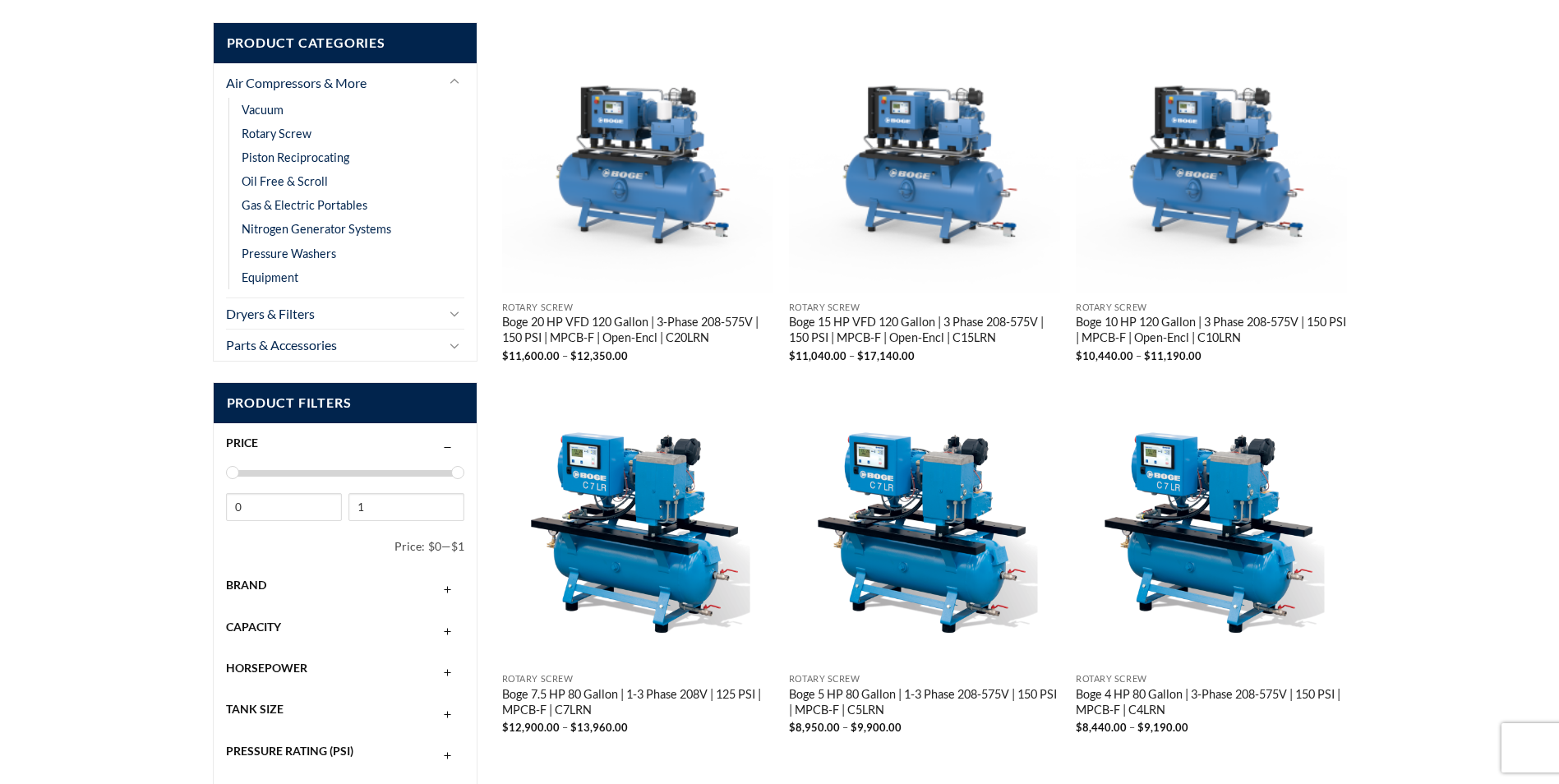
scroll to position [328, 0]
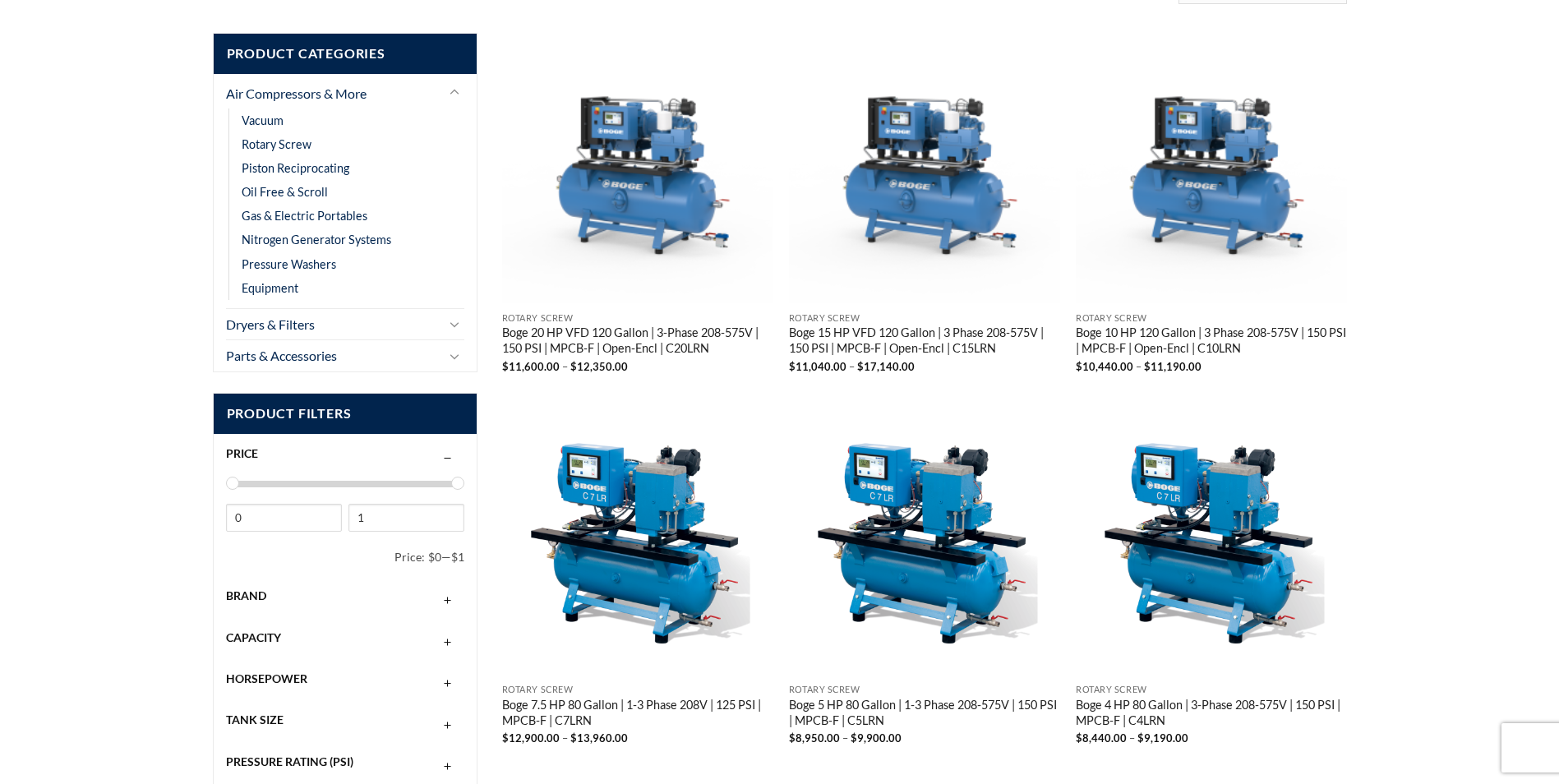
click at [380, 592] on div "Brand" at bounding box center [345, 595] width 240 height 31
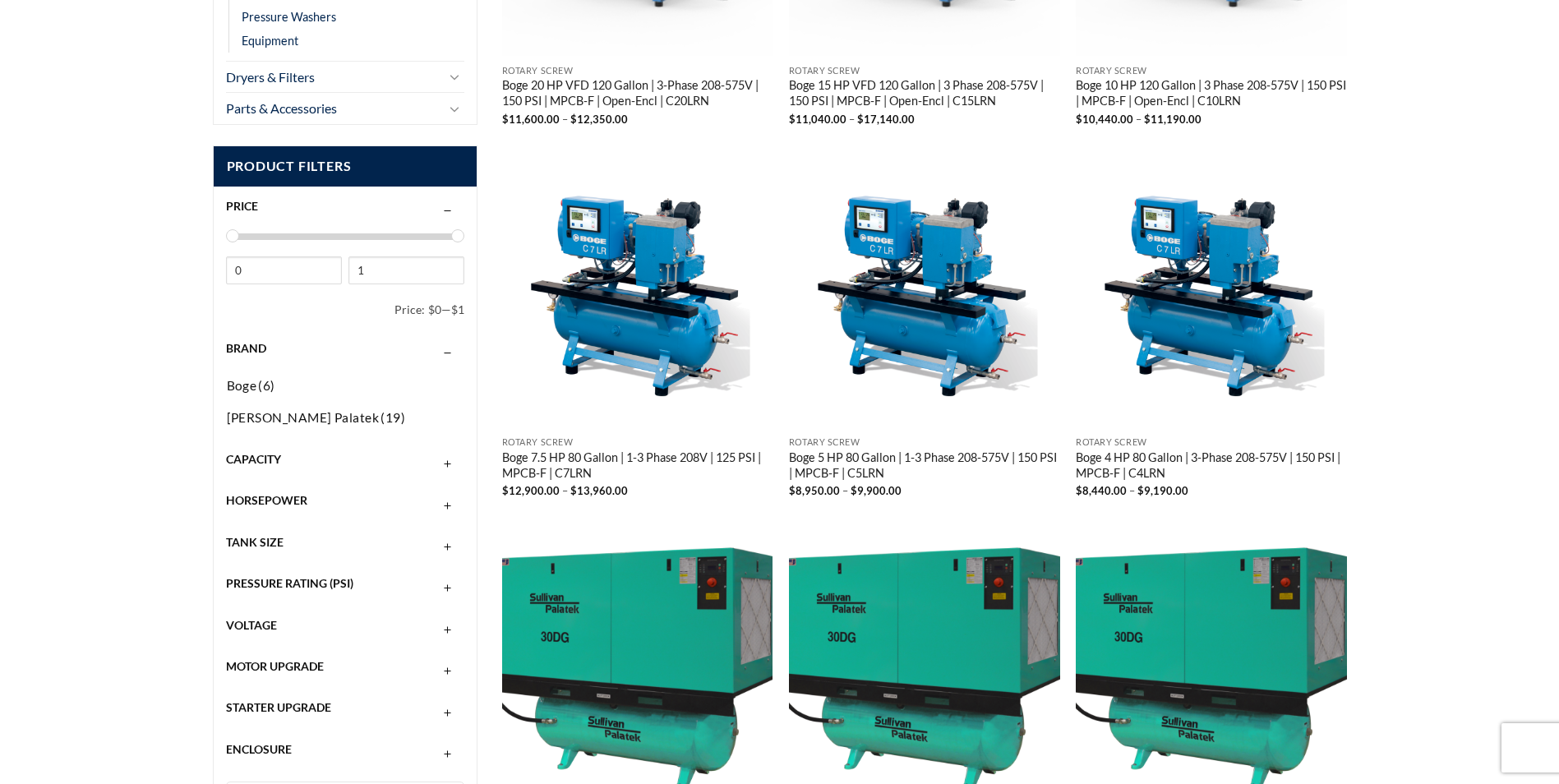
scroll to position [575, 0]
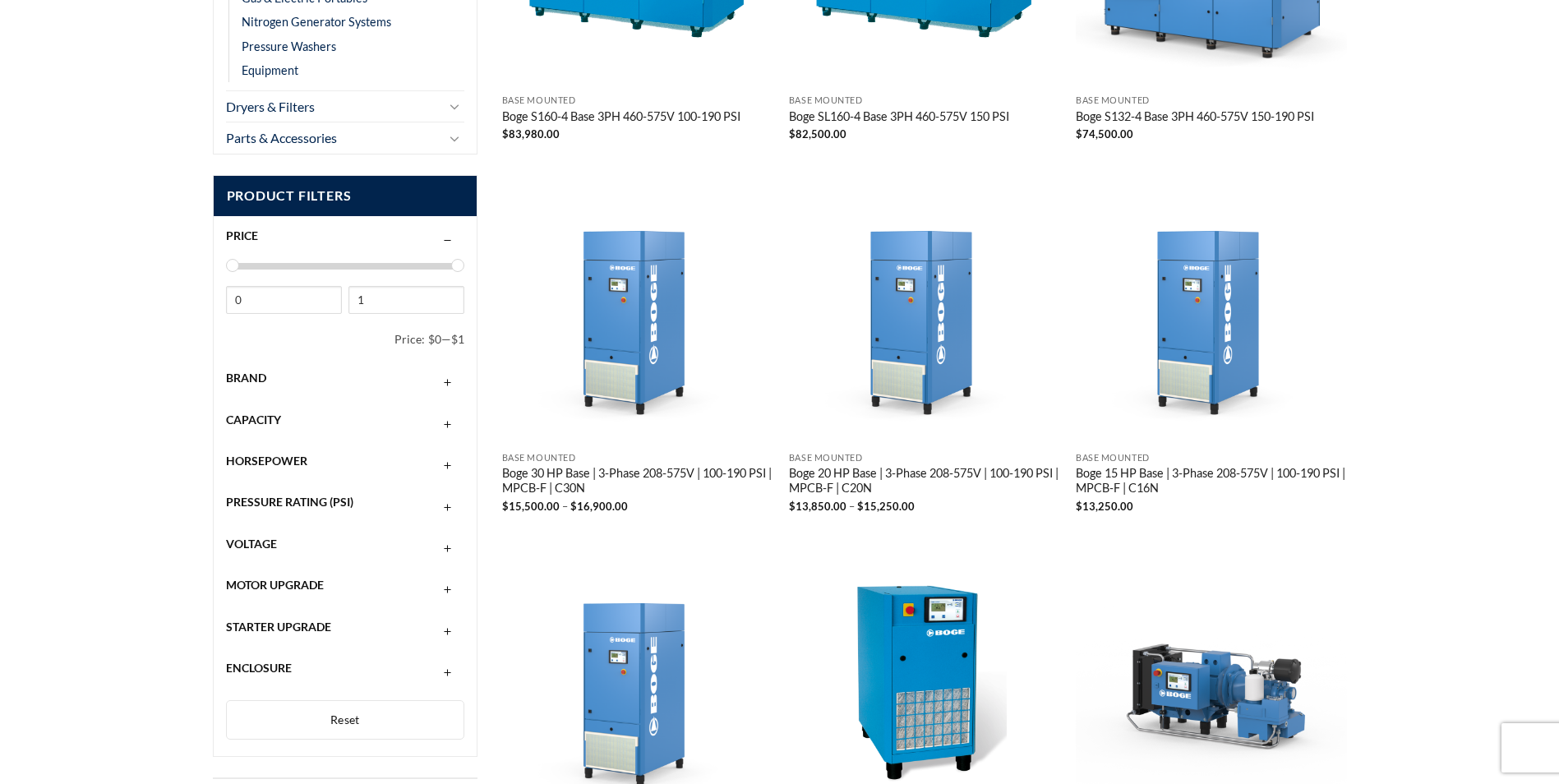
scroll to position [575, 0]
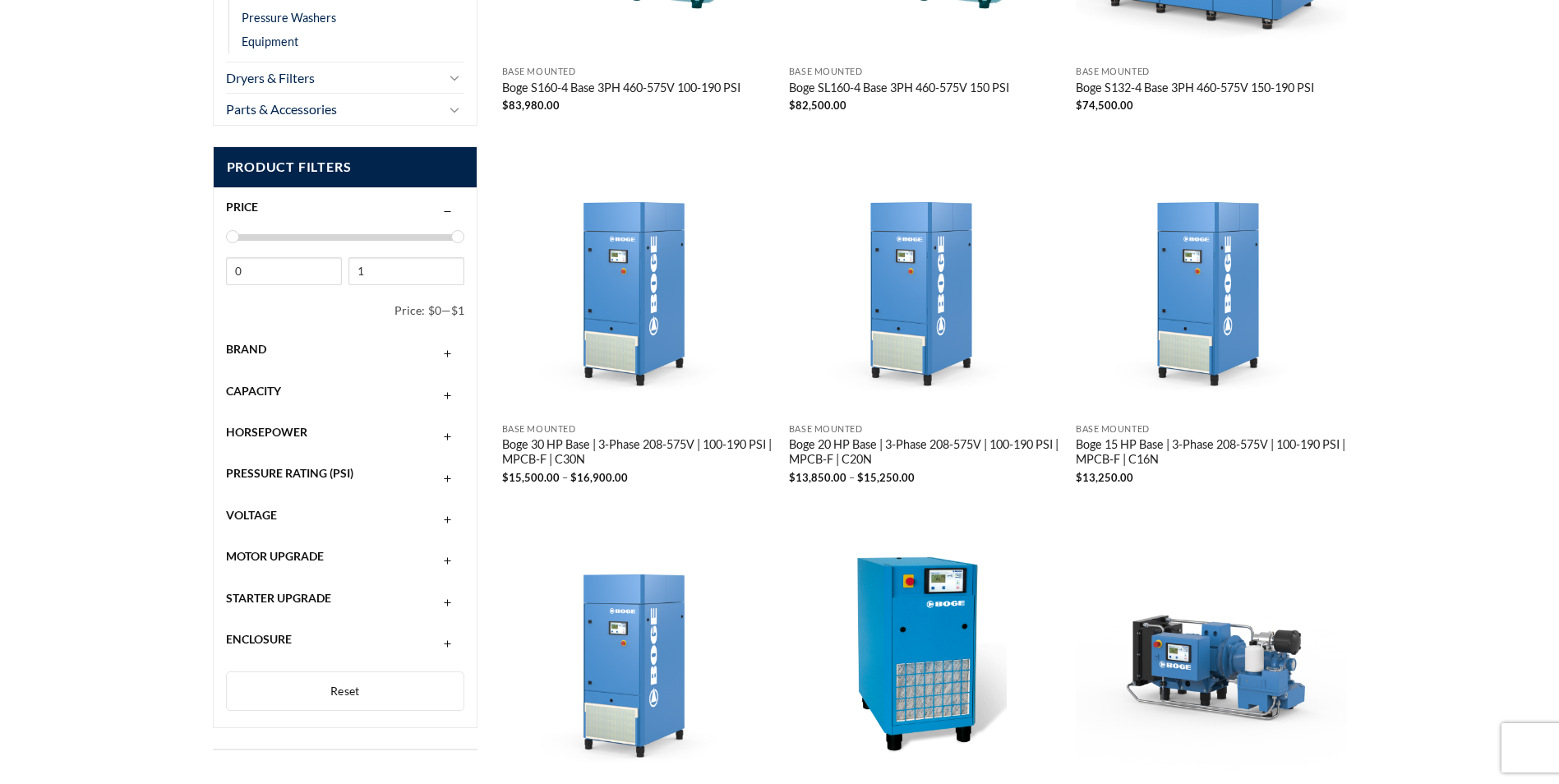
click at [251, 355] on span "Brand" at bounding box center [245, 349] width 40 height 14
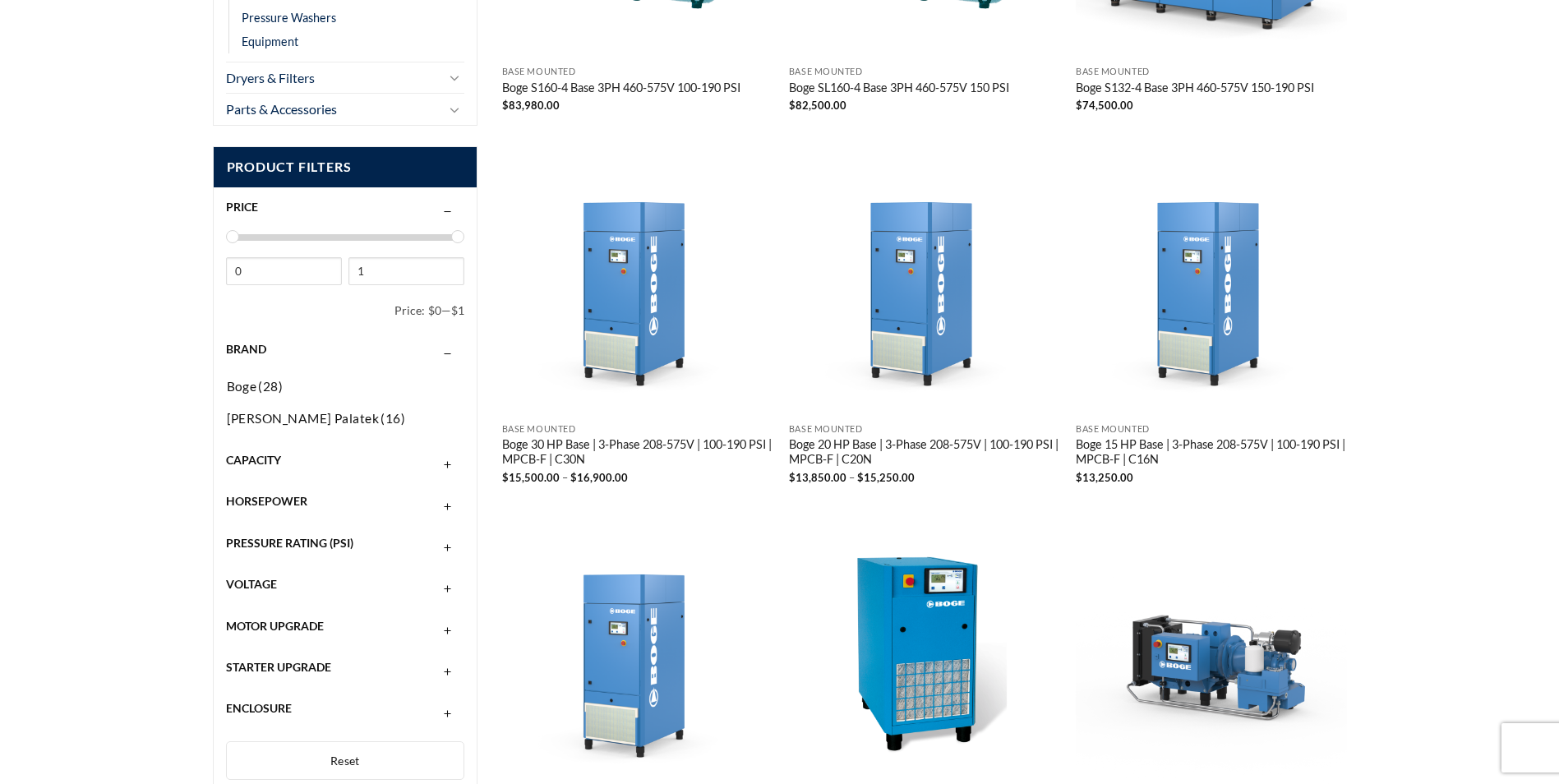
click at [251, 355] on span "Brand" at bounding box center [245, 349] width 40 height 14
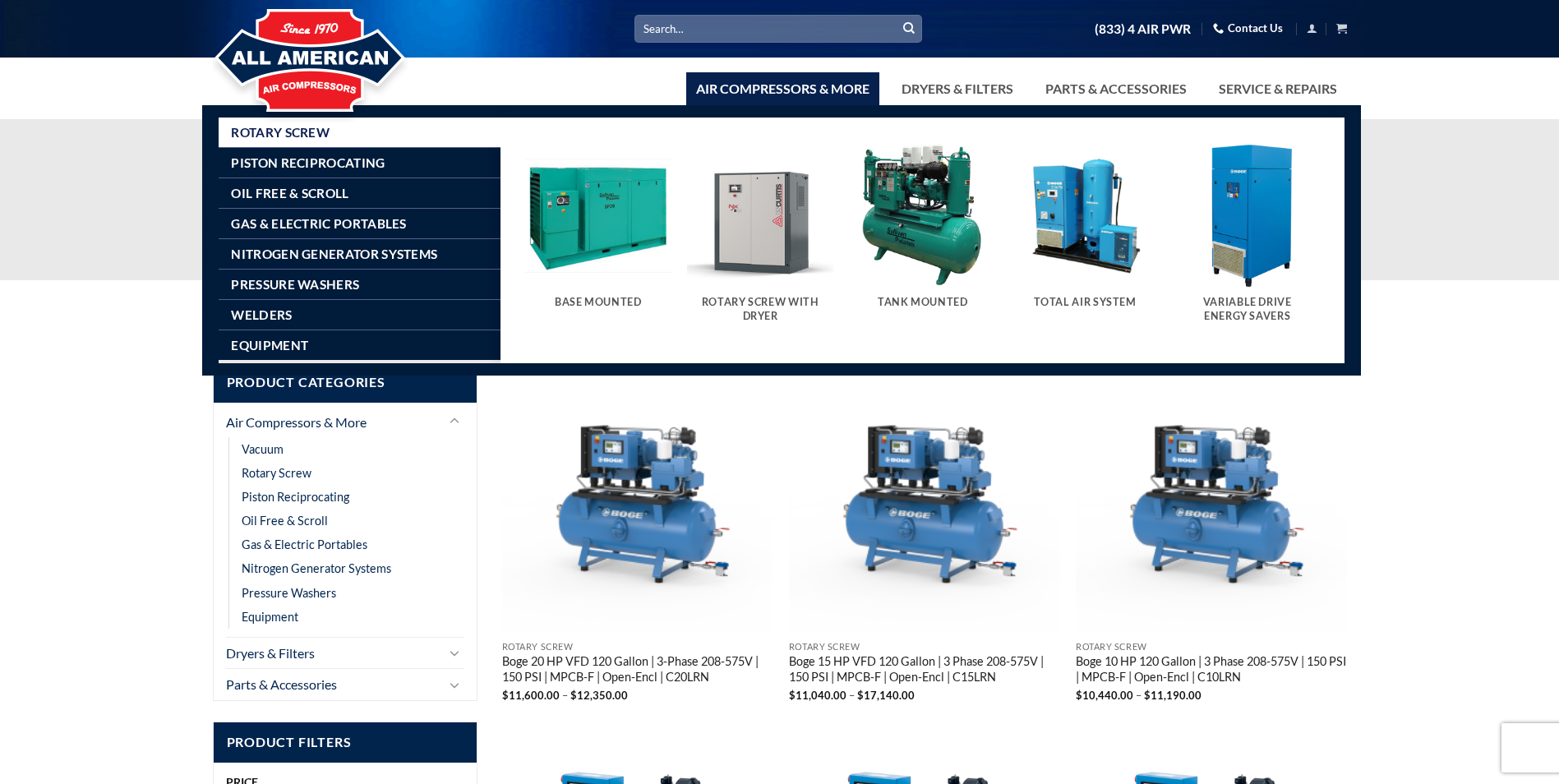
click at [1089, 220] on img "Visit product category Total Air System" at bounding box center [1085, 215] width 147 height 147
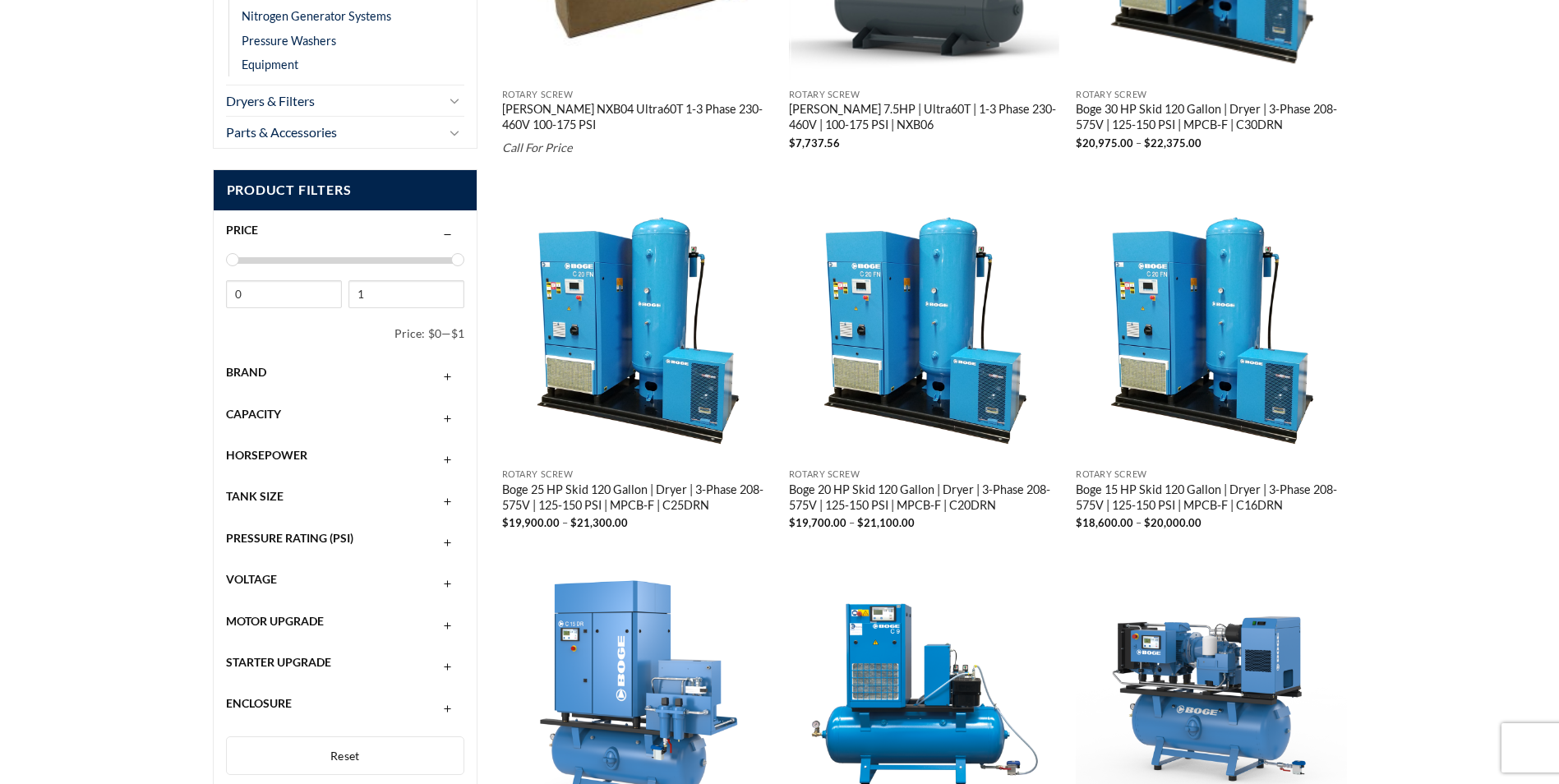
scroll to position [657, 0]
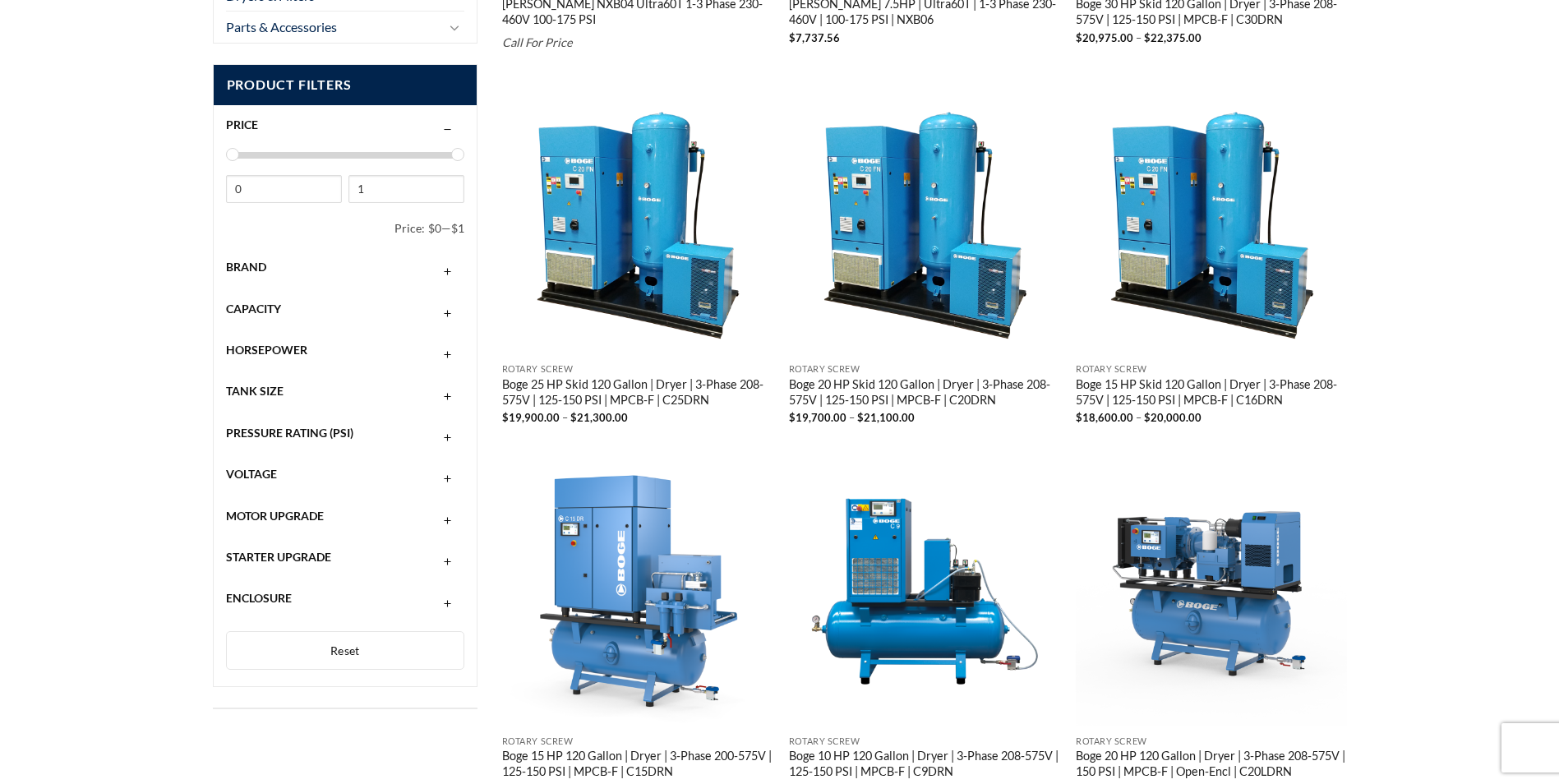
click at [317, 257] on div "Brand" at bounding box center [345, 267] width 240 height 31
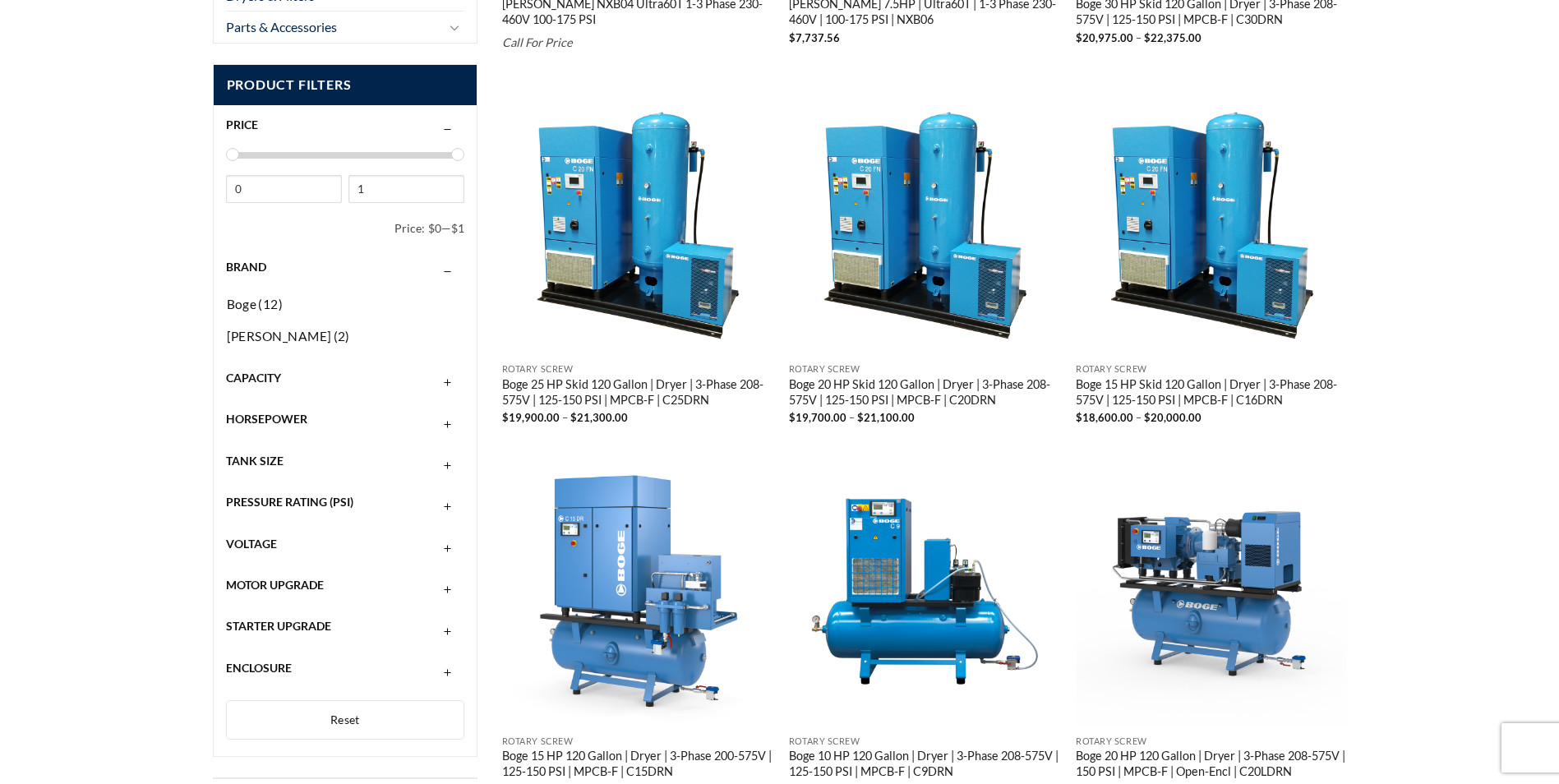
click at [316, 261] on div "Brand" at bounding box center [345, 267] width 240 height 31
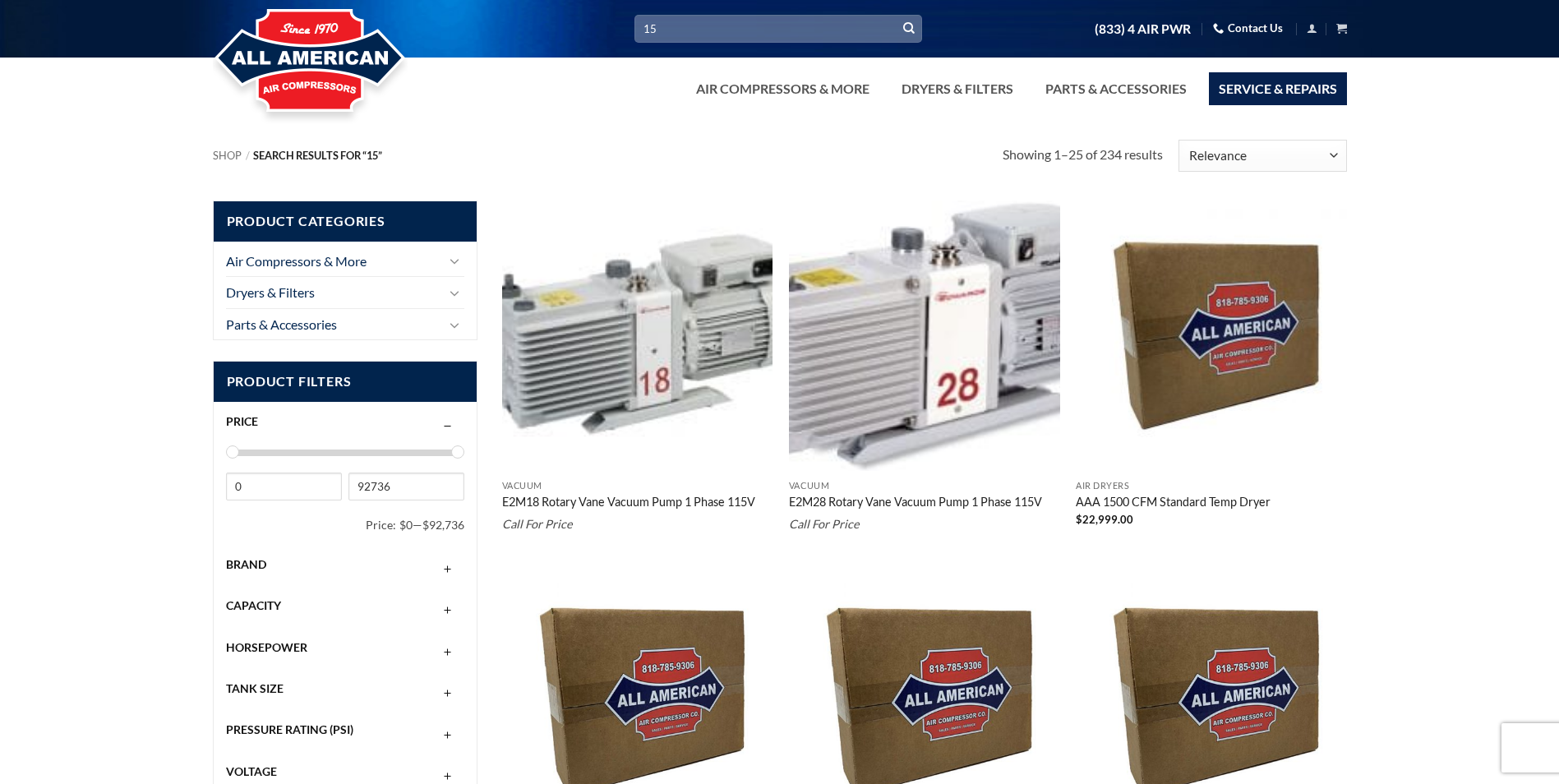
click at [1305, 94] on link "Service & Repairs" at bounding box center [1277, 89] width 138 height 33
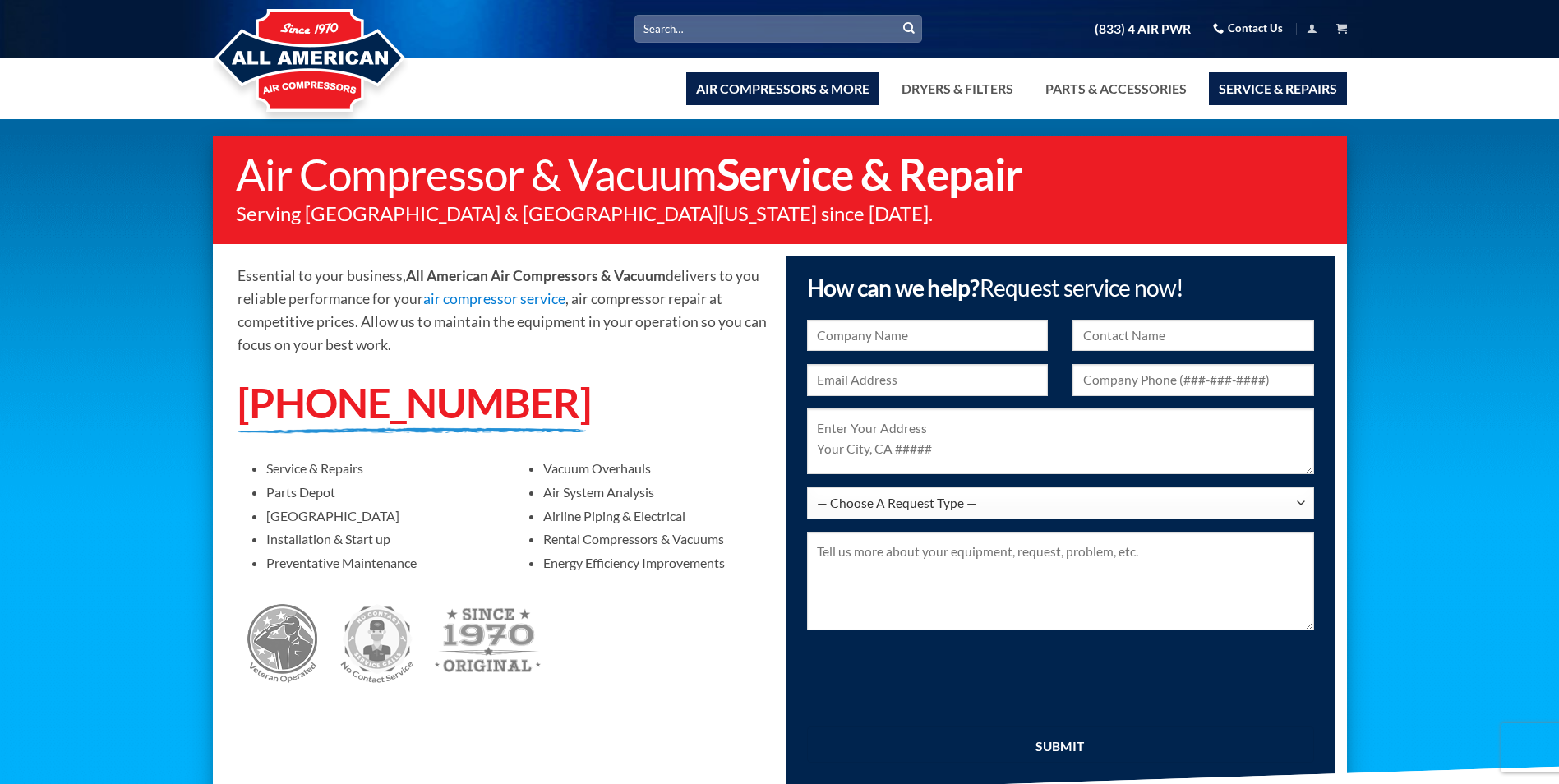
click at [754, 85] on link "Air Compressors & More" at bounding box center [782, 89] width 193 height 33
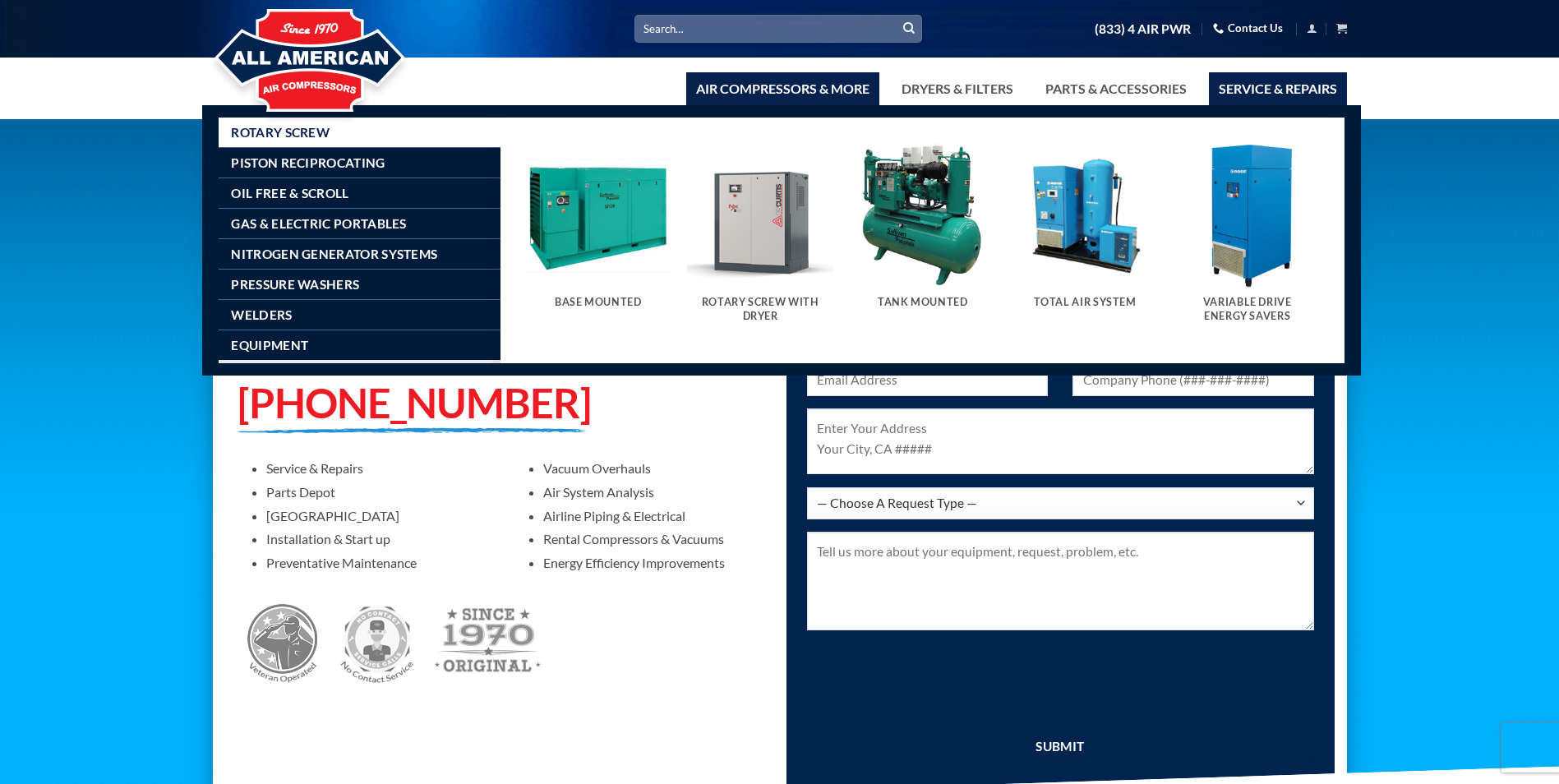
click at [740, 90] on link "Air Compressors & More" at bounding box center [782, 89] width 193 height 33
click at [328, 203] on link "Oil Free & Scroll" at bounding box center [366, 193] width 270 height 29
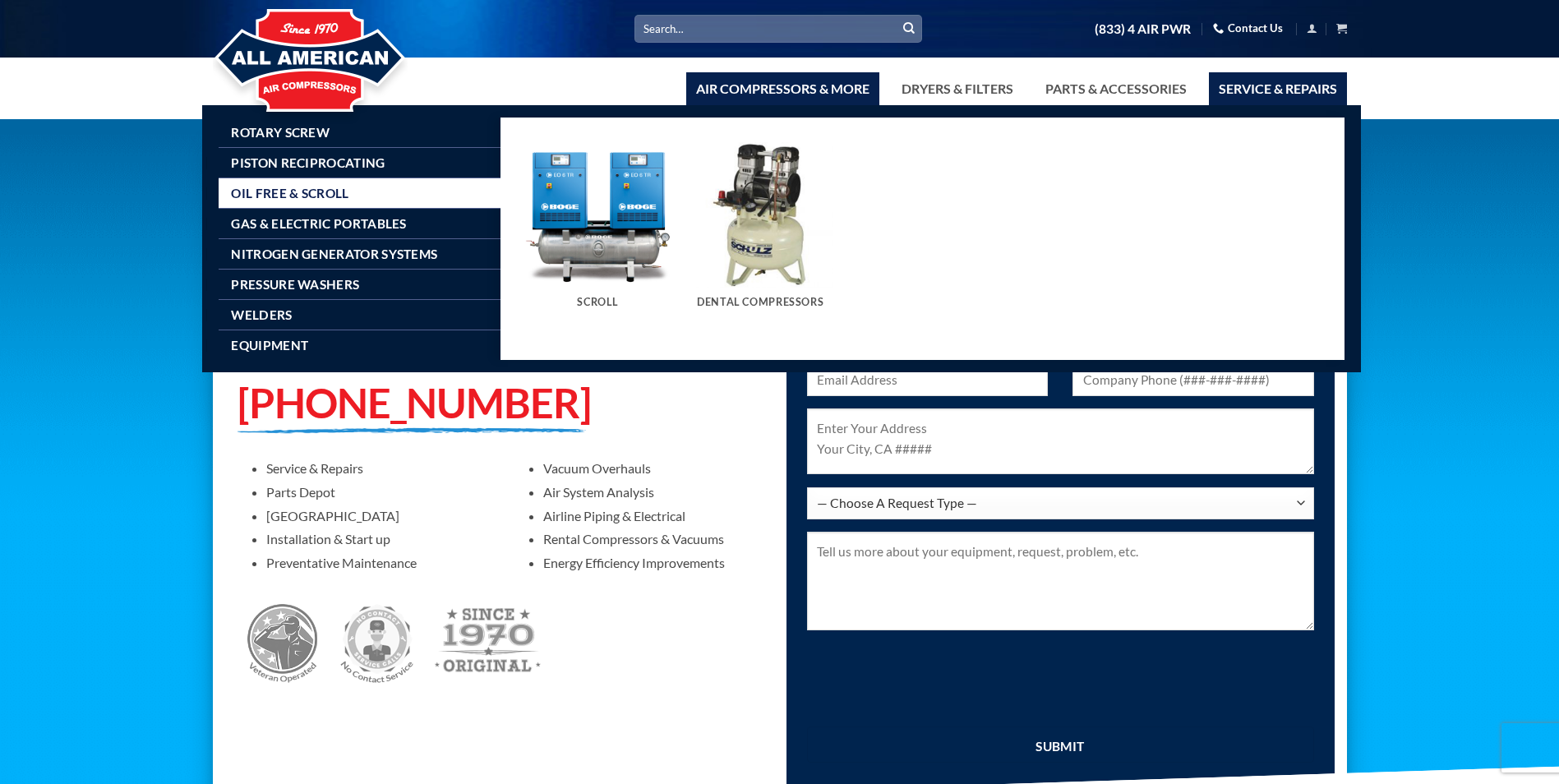
click at [607, 229] on img "Visit product category Scroll" at bounding box center [599, 215] width 147 height 147
